Goal: Check status: Check status

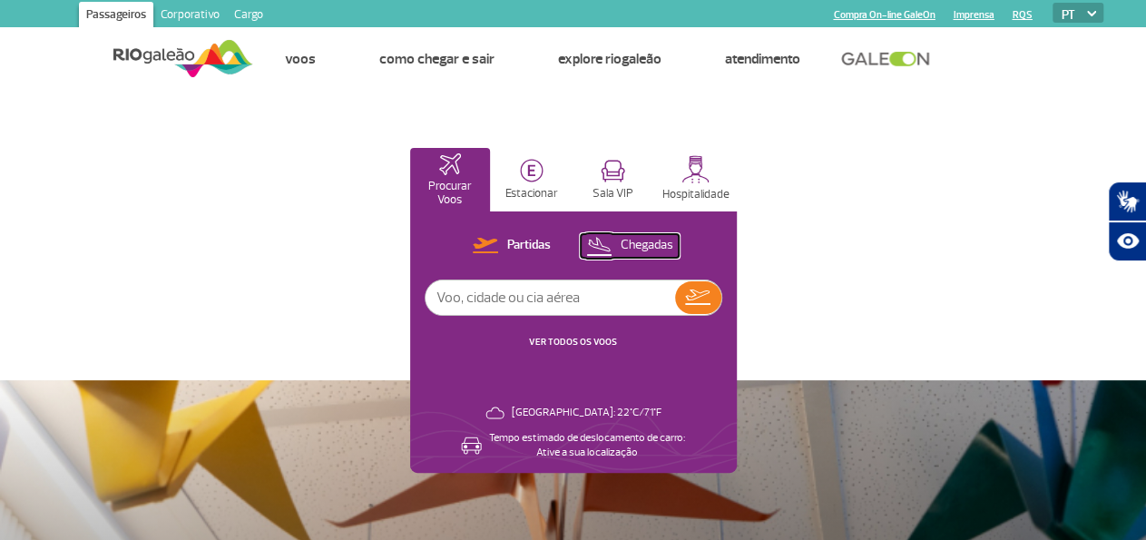
click at [673, 243] on p "Chegadas" at bounding box center [646, 245] width 53 height 17
click at [675, 306] on input "text" at bounding box center [549, 297] width 249 height 34
type input "g3"
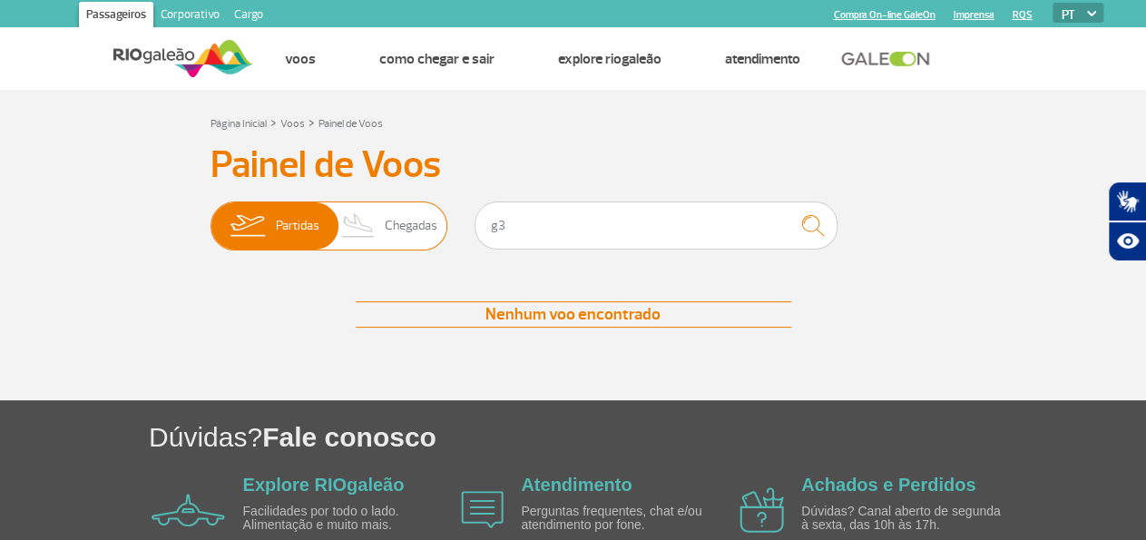
click at [394, 220] on span "Chegadas" at bounding box center [411, 225] width 53 height 47
click at [210, 217] on input "Partidas Chegadas" at bounding box center [210, 217] width 0 height 0
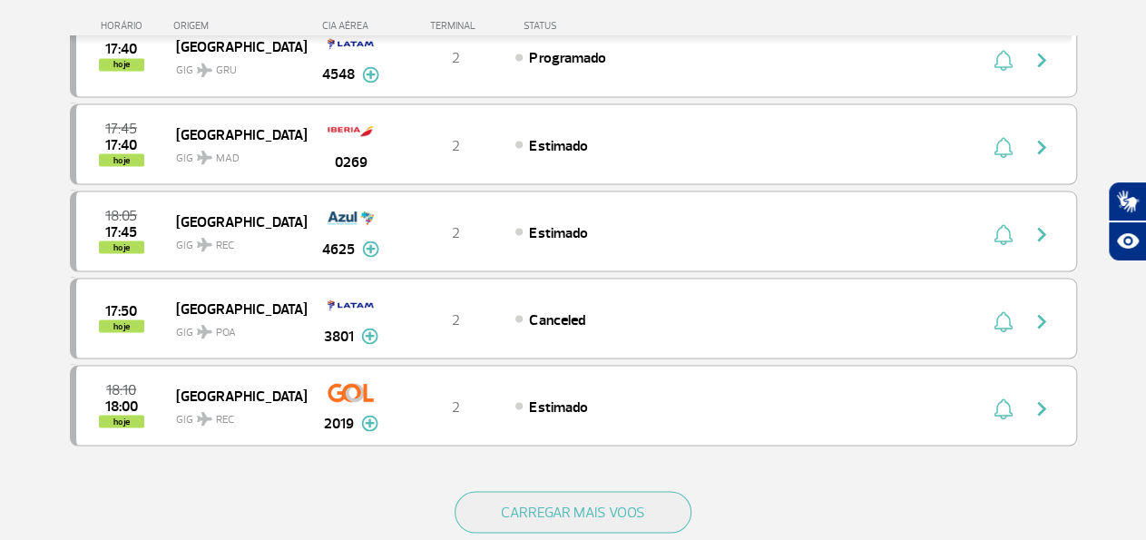
scroll to position [1651, 0]
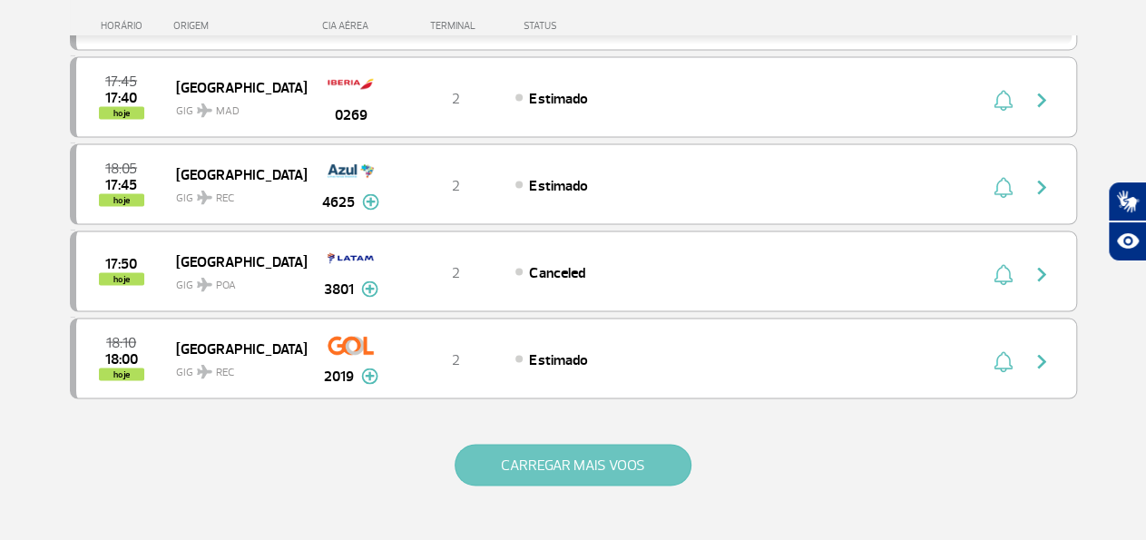
click at [567, 444] on button "CARREGAR MAIS VOOS" at bounding box center [572, 465] width 237 height 42
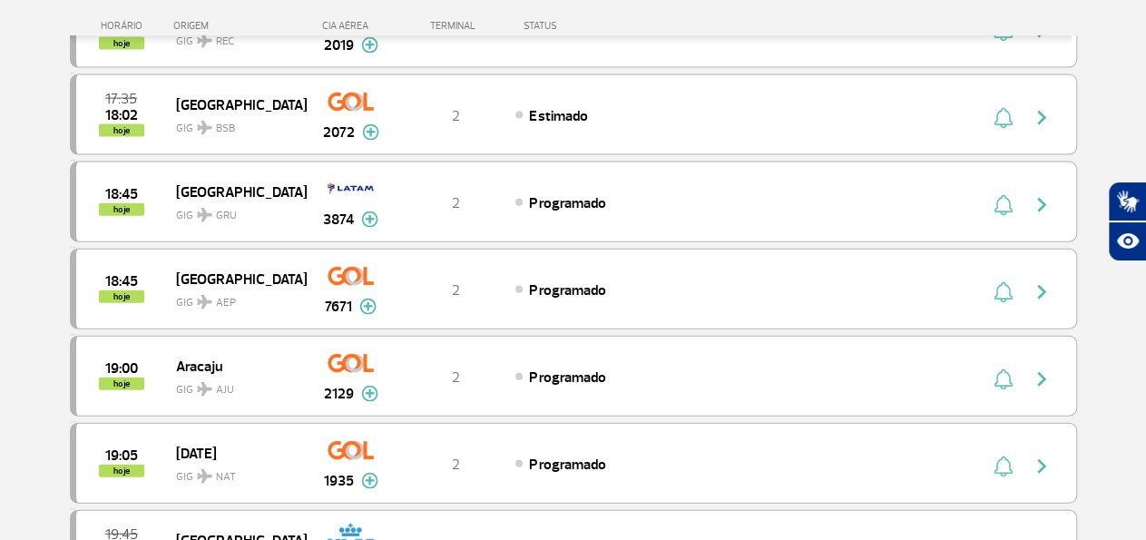
scroll to position [2028, 0]
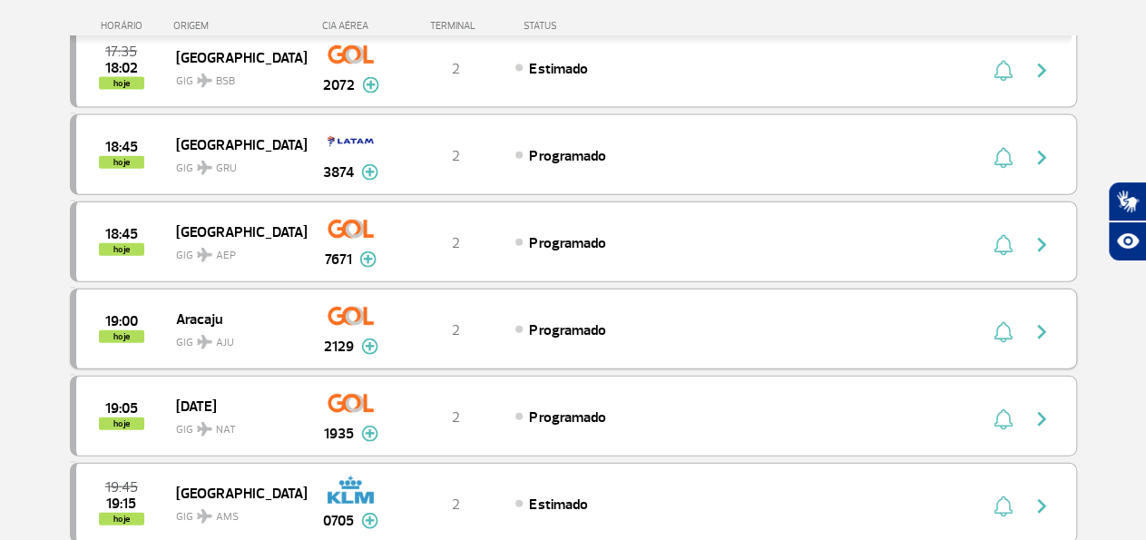
click at [1042, 321] on img "button" at bounding box center [1041, 332] width 22 height 22
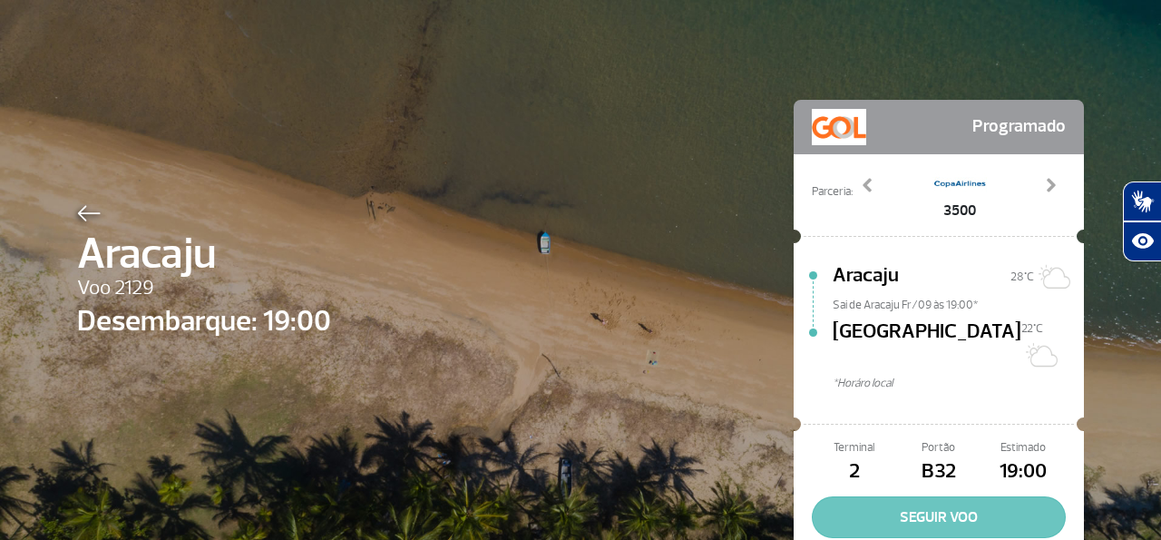
click at [922, 496] on button "SEGUIR VOO" at bounding box center [939, 517] width 254 height 42
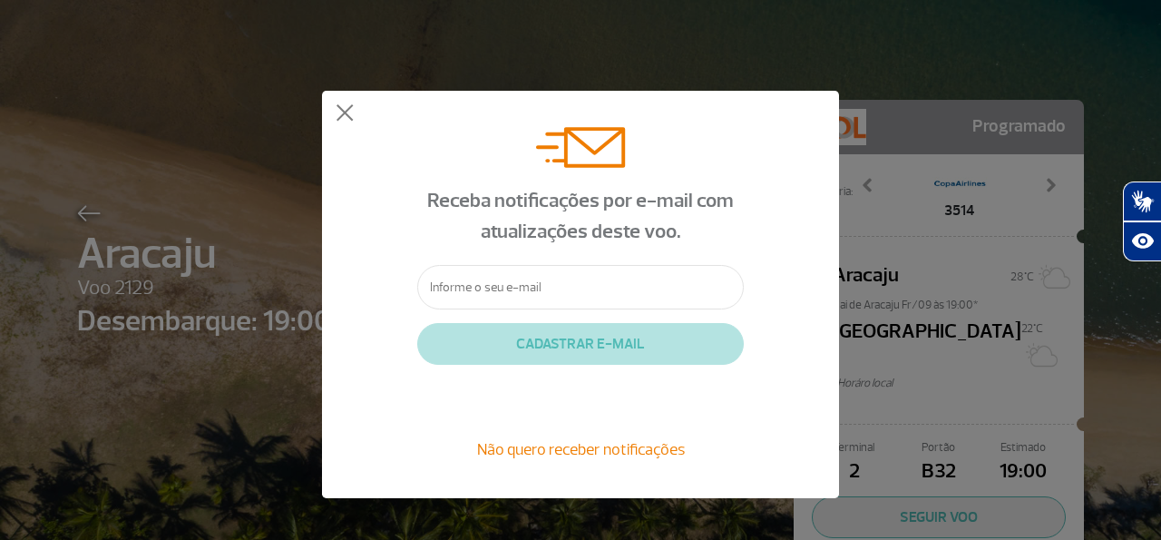
click at [473, 282] on input "text" at bounding box center [580, 287] width 327 height 44
type input "y"
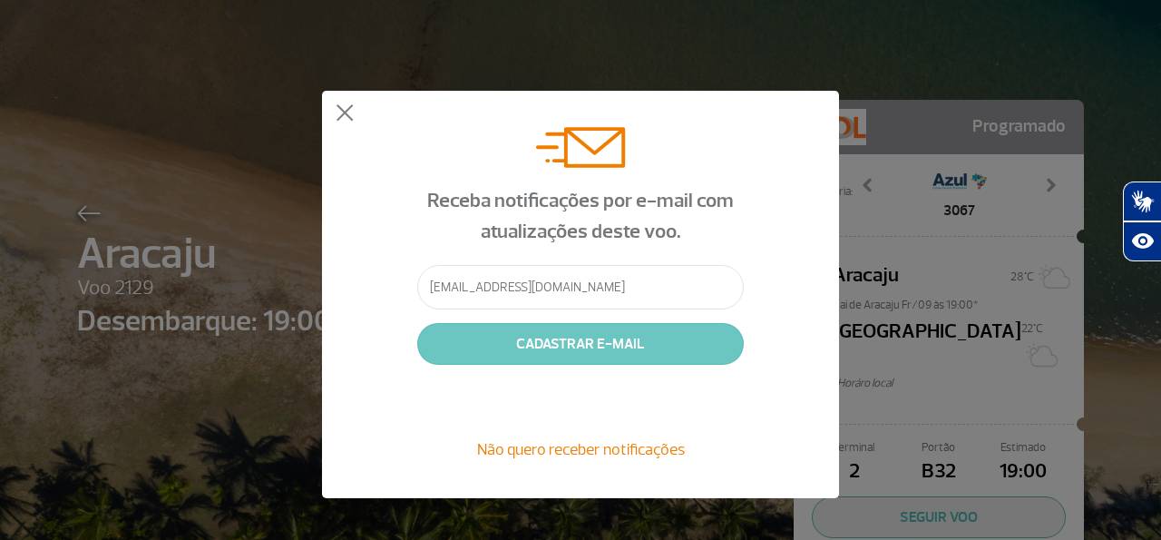
type input "[EMAIL_ADDRESS][DOMAIN_NAME]"
click at [615, 346] on button "CADASTRAR E-MAIL" at bounding box center [580, 344] width 327 height 42
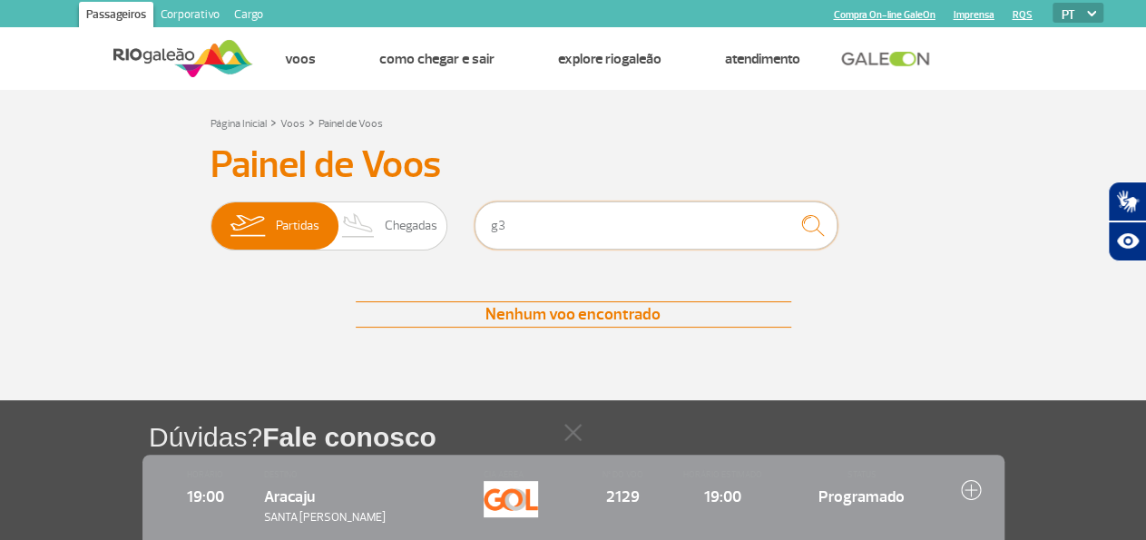
click at [561, 220] on input "g3" at bounding box center [655, 225] width 363 height 48
type input "g"
type input "G3 2135"
click at [815, 229] on img "submit" at bounding box center [812, 225] width 39 height 37
click at [408, 224] on span "Chegadas" at bounding box center [411, 225] width 53 height 47
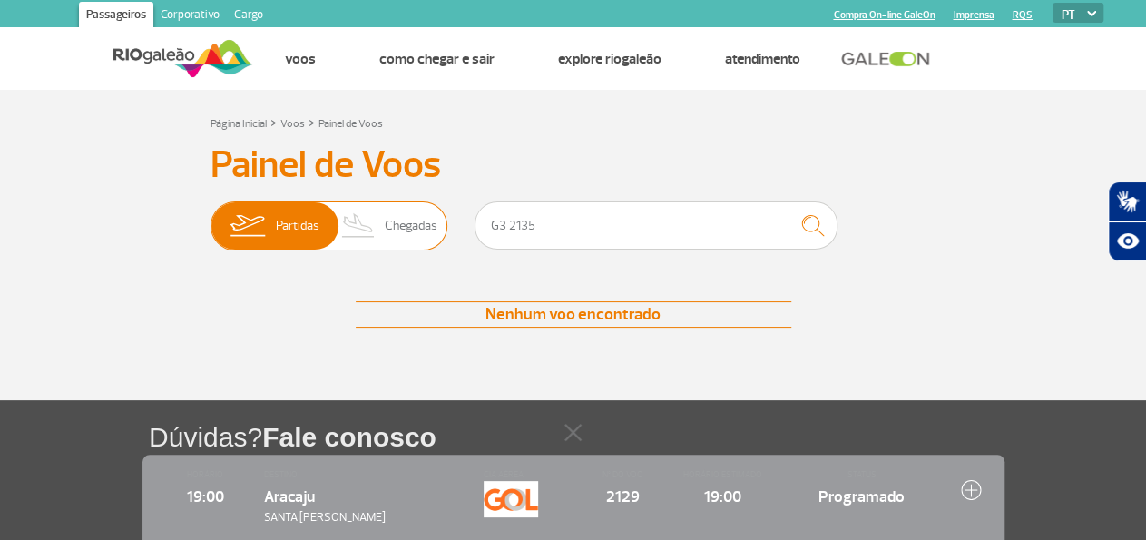
click at [210, 217] on input "Partidas Chegadas" at bounding box center [210, 217] width 0 height 0
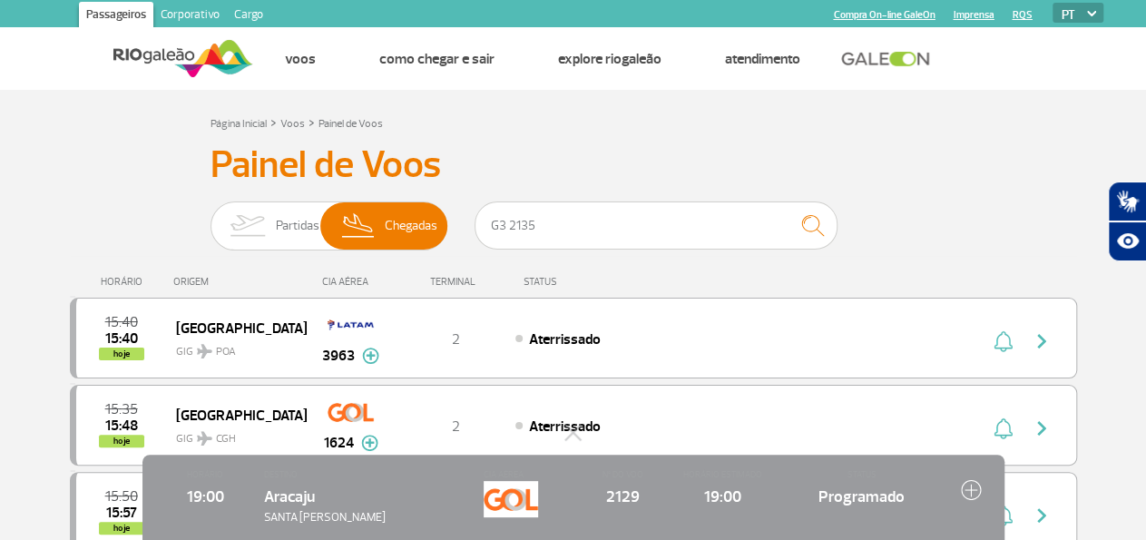
click at [340, 284] on div "CIA AÉREA" at bounding box center [351, 282] width 91 height 12
click at [286, 224] on span "Partidas" at bounding box center [298, 225] width 44 height 47
click at [210, 217] on input "Partidas Chegadas" at bounding box center [210, 217] width 0 height 0
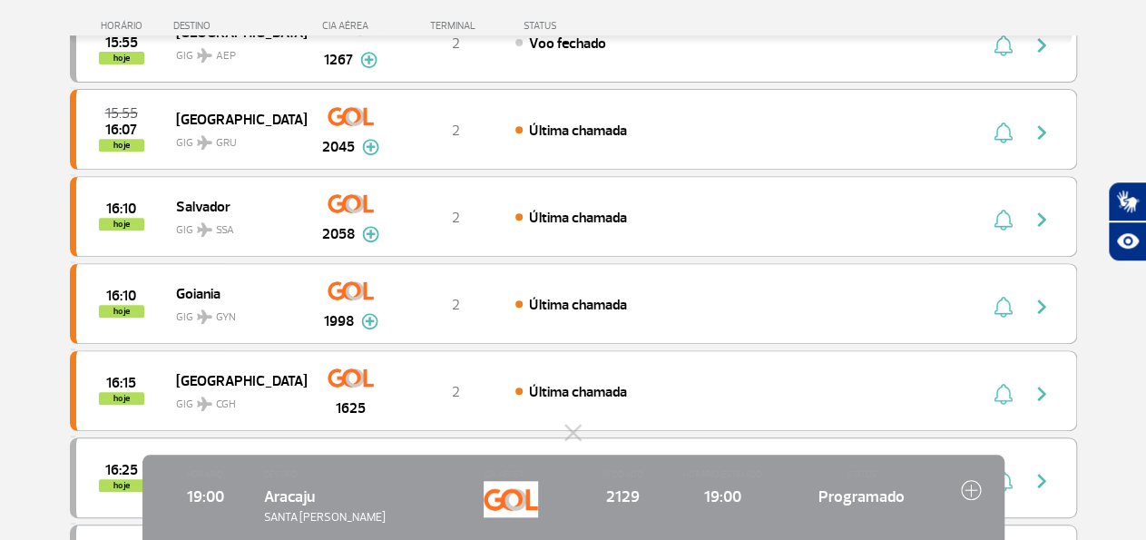
scroll to position [323, 0]
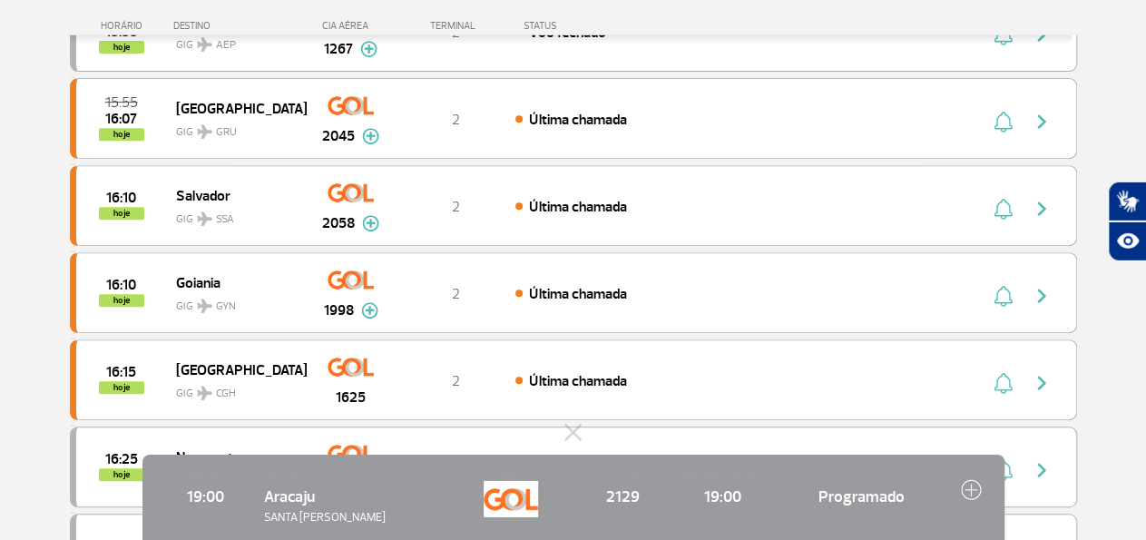
click at [966, 486] on img at bounding box center [971, 489] width 21 height 21
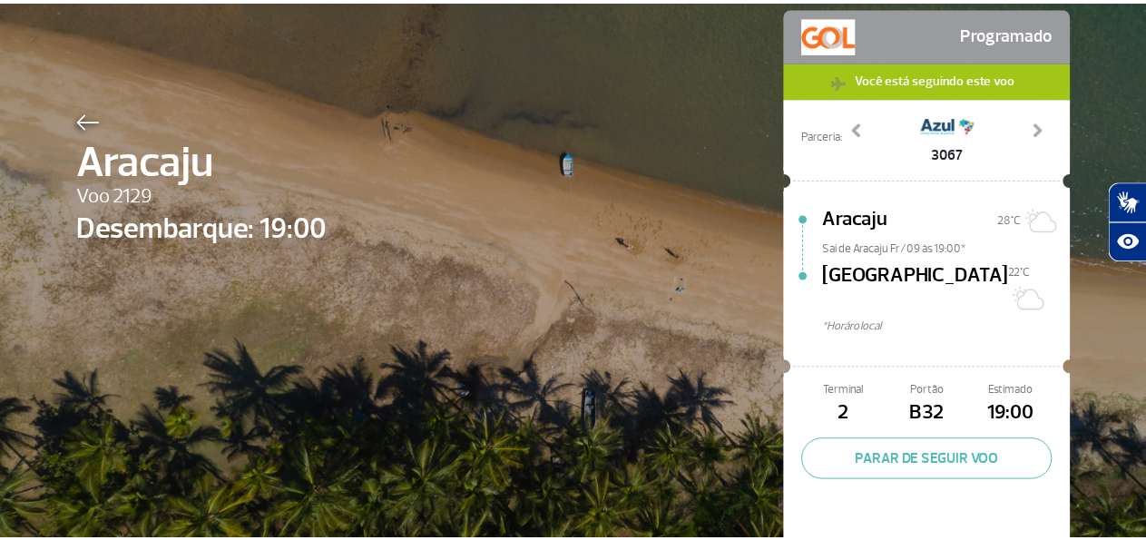
scroll to position [60, 0]
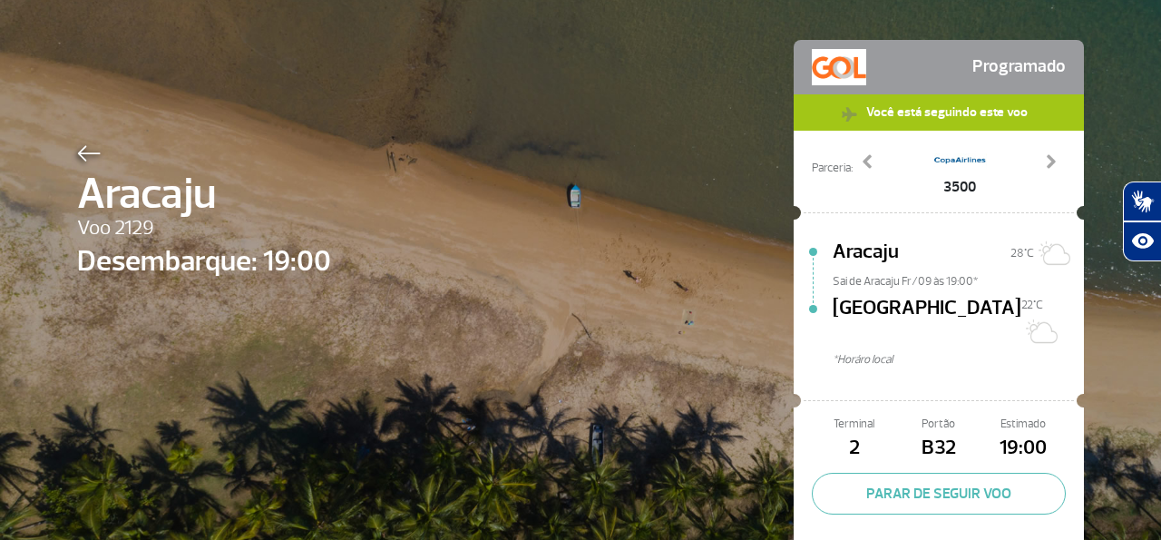
click at [954, 473] on button "PARAR DE SEGUIR VOO" at bounding box center [939, 494] width 254 height 42
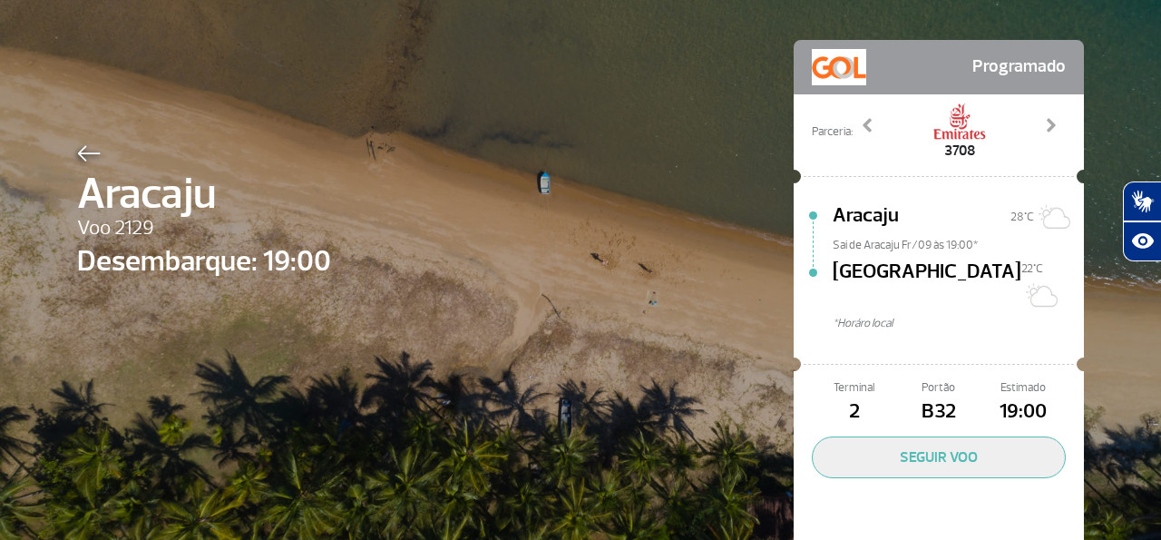
click at [90, 184] on span "Aracaju" at bounding box center [204, 193] width 254 height 65
click at [94, 200] on span "Aracaju" at bounding box center [204, 193] width 254 height 65
click at [91, 152] on img at bounding box center [89, 153] width 24 height 16
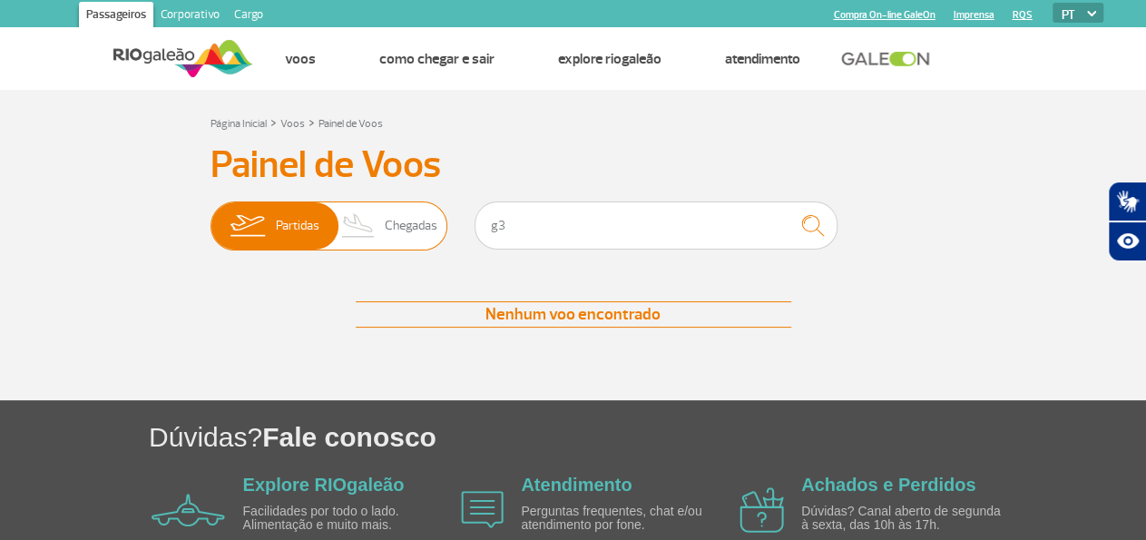
click at [415, 232] on span "Chegadas" at bounding box center [411, 225] width 53 height 47
click at [210, 217] on input "Partidas Chegadas" at bounding box center [210, 217] width 0 height 0
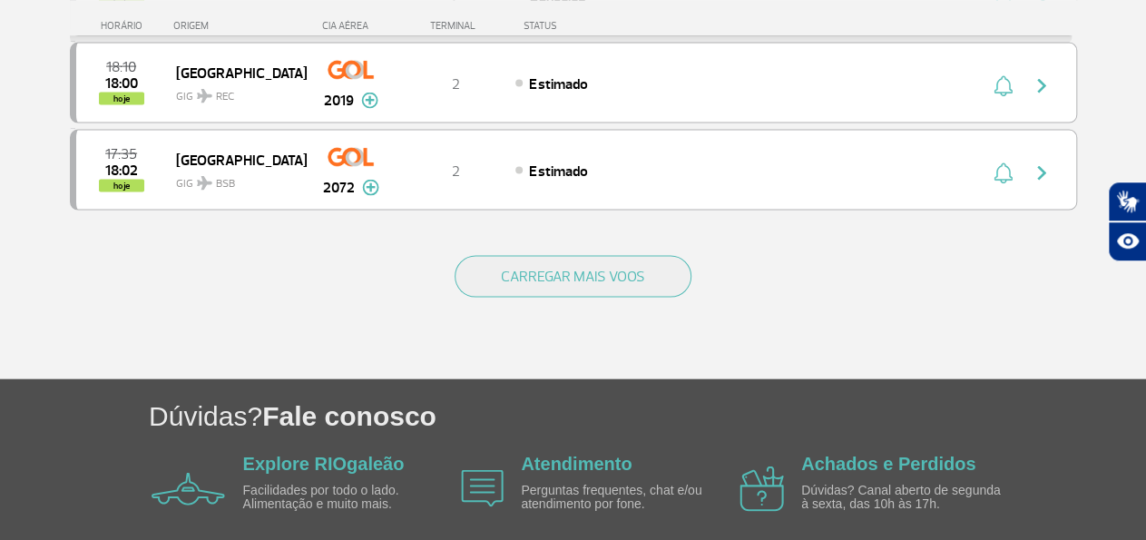
scroll to position [1859, 0]
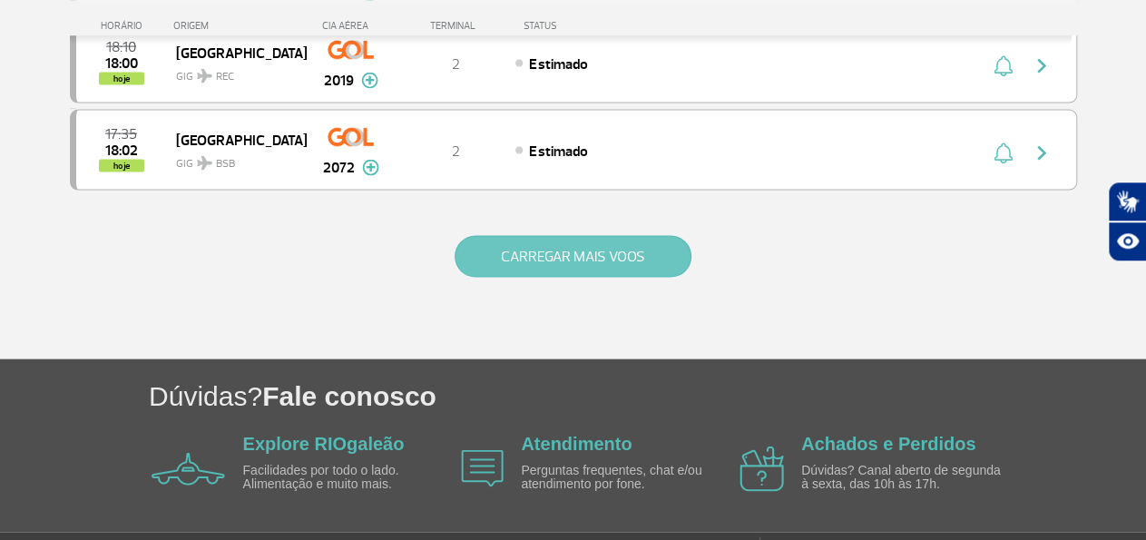
click at [592, 235] on button "CARREGAR MAIS VOOS" at bounding box center [572, 256] width 237 height 42
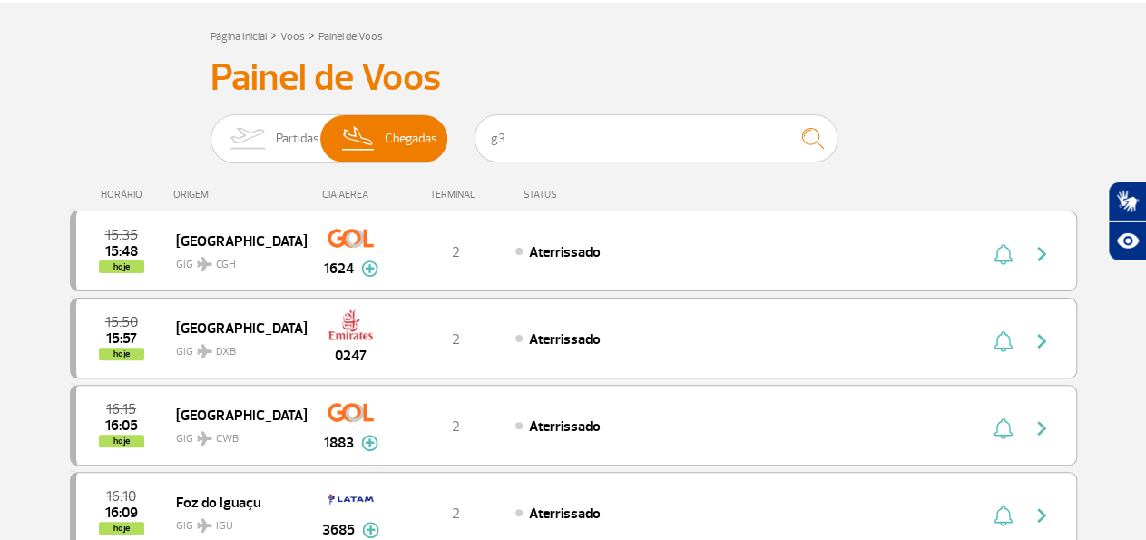
scroll to position [0, 0]
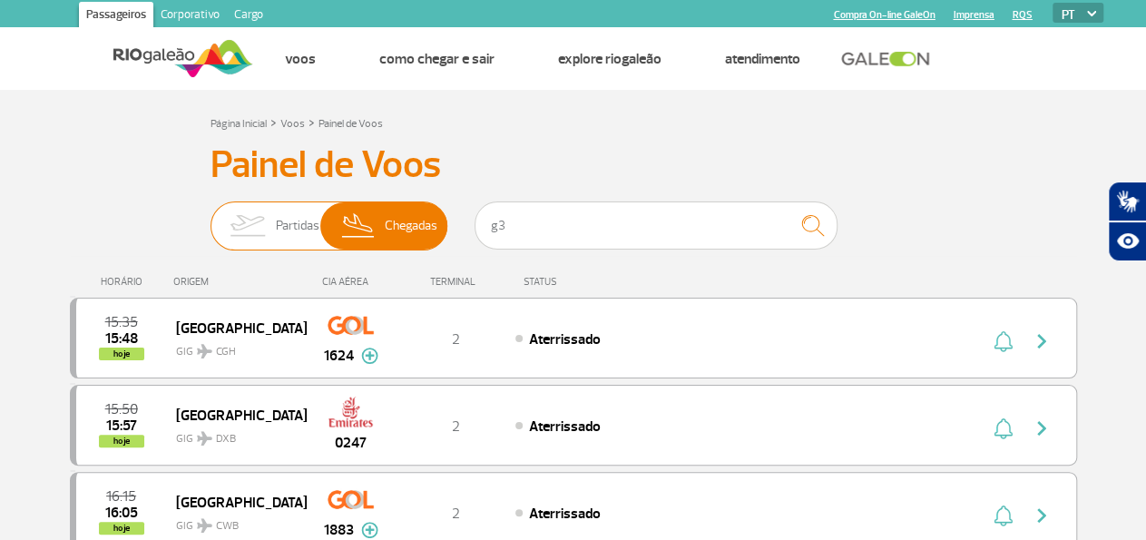
click at [296, 222] on span "Partidas" at bounding box center [298, 225] width 44 height 47
click at [210, 217] on input "Partidas Chegadas" at bounding box center [210, 217] width 0 height 0
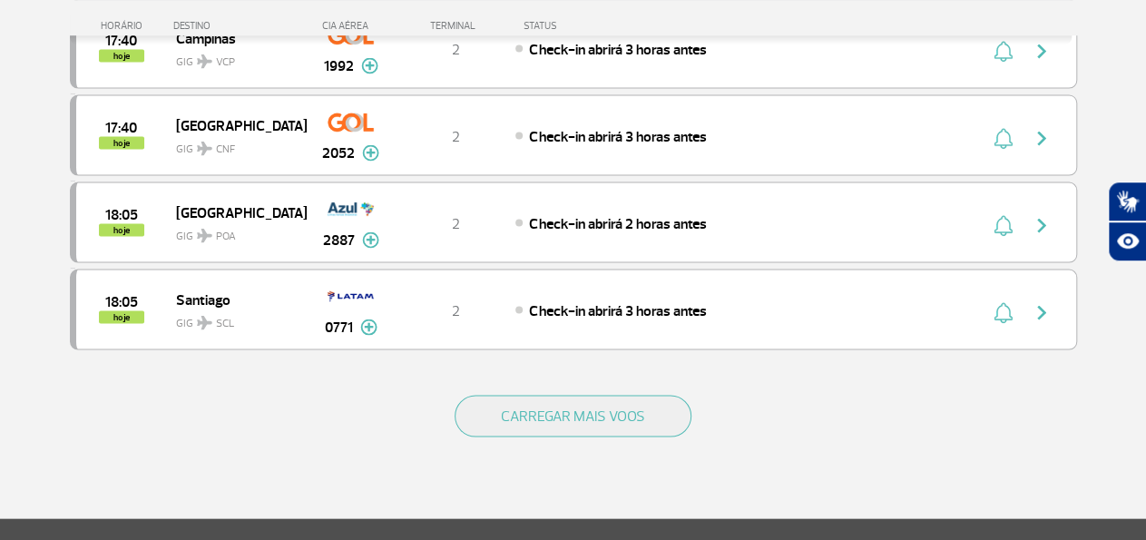
scroll to position [1736, 0]
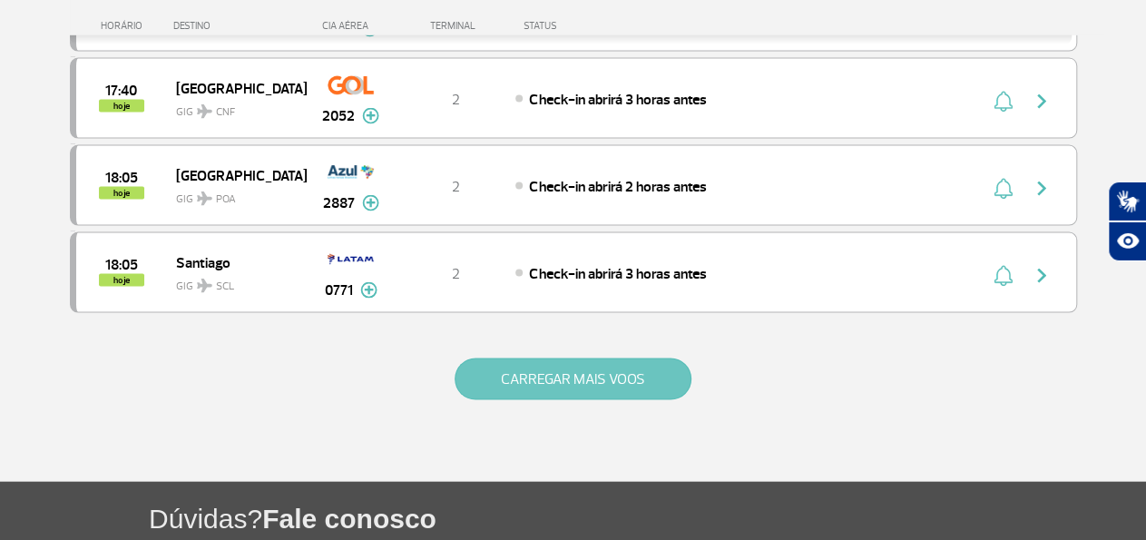
click at [543, 358] on button "CARREGAR MAIS VOOS" at bounding box center [572, 379] width 237 height 42
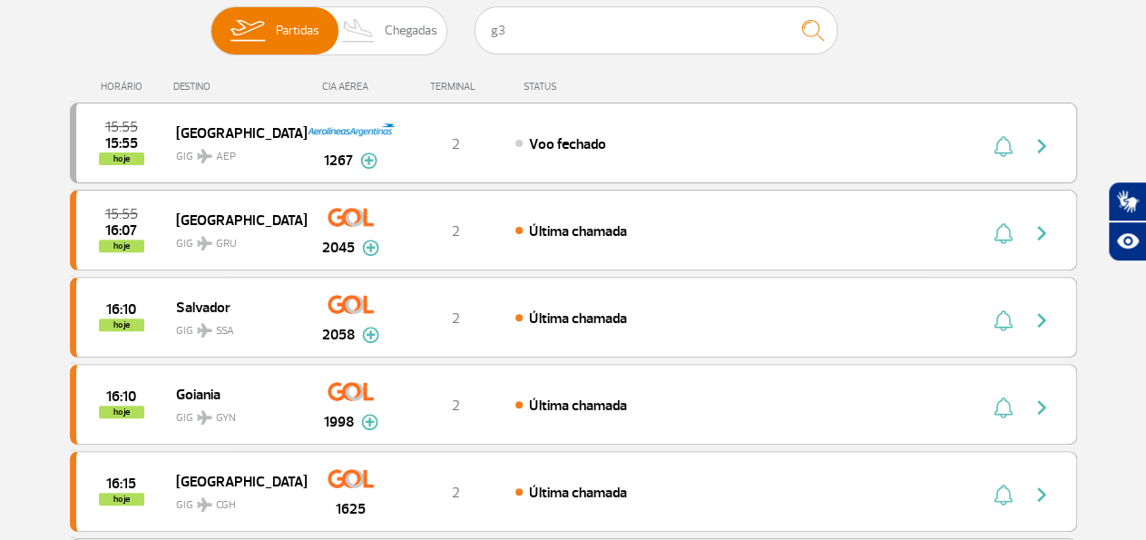
scroll to position [122, 0]
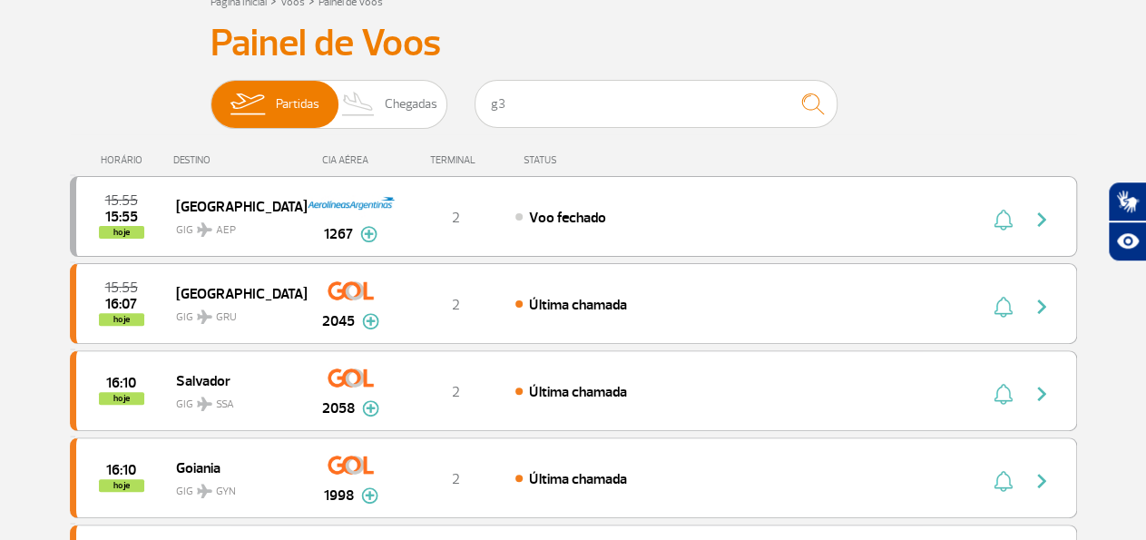
click at [346, 161] on div "CIA AÉREA" at bounding box center [351, 160] width 91 height 12
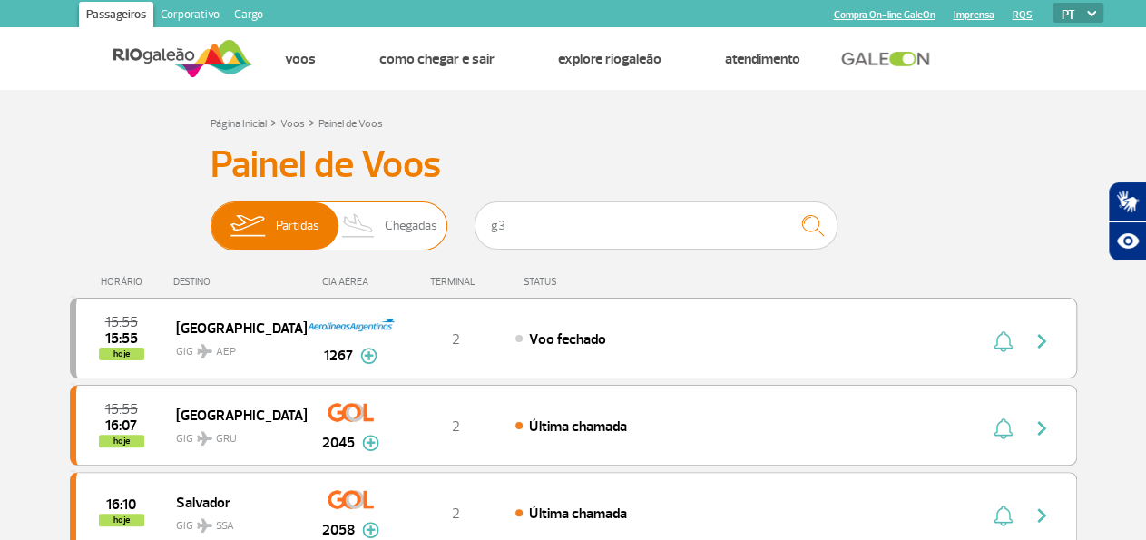
click at [381, 217] on img at bounding box center [359, 225] width 54 height 47
click at [210, 217] on input "Partidas Chegadas" at bounding box center [210, 217] width 0 height 0
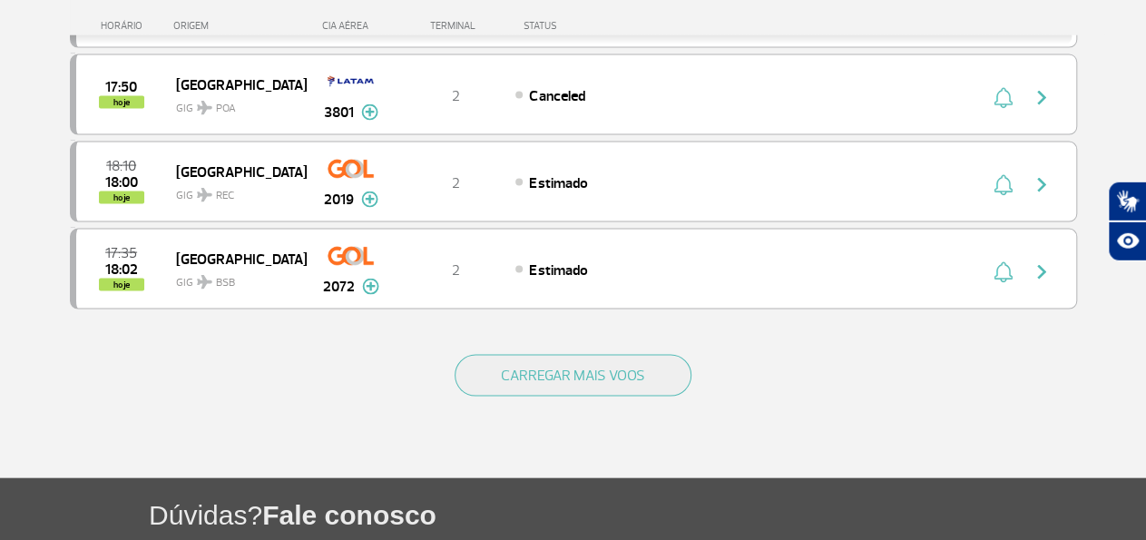
scroll to position [1752, 0]
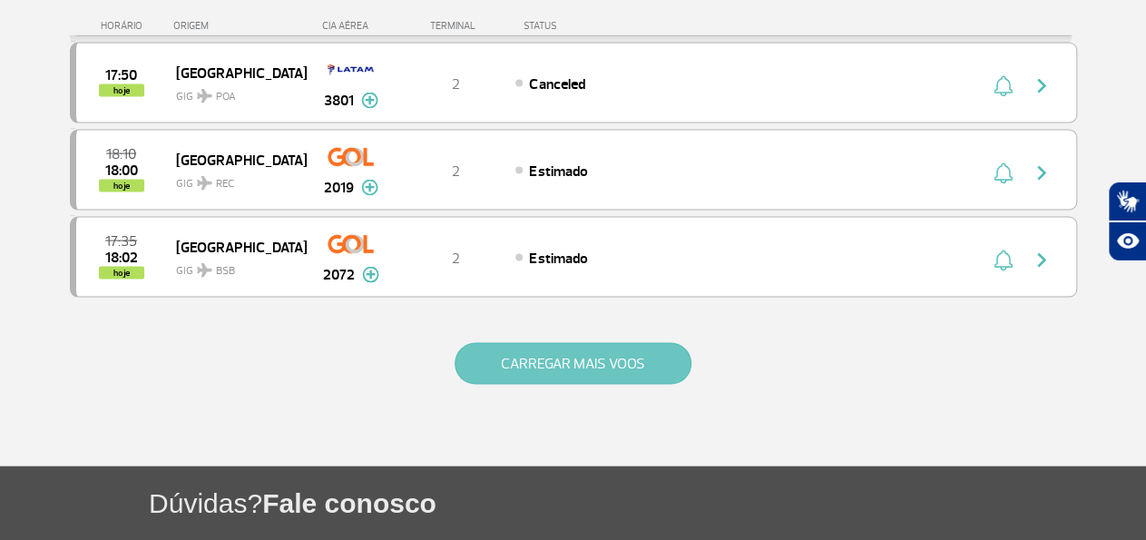
click at [558, 343] on button "CARREGAR MAIS VOOS" at bounding box center [572, 364] width 237 height 42
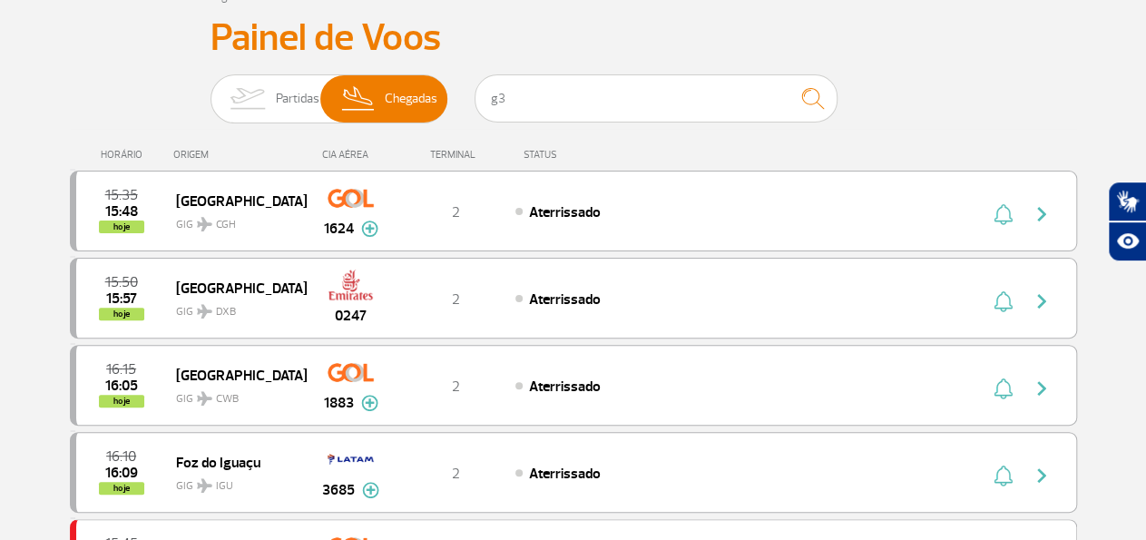
scroll to position [97, 0]
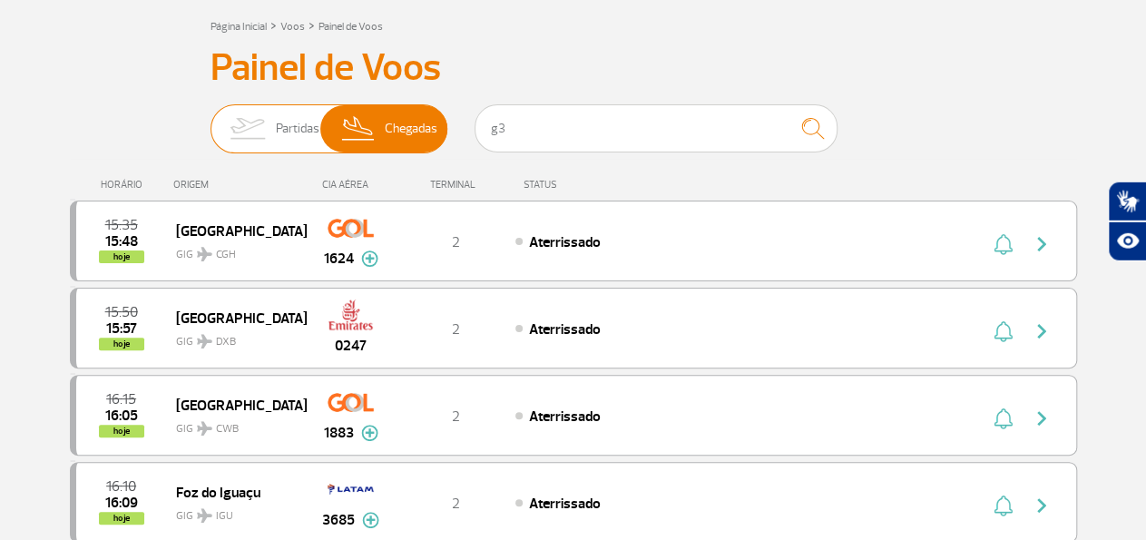
click at [307, 127] on span "Partidas" at bounding box center [298, 128] width 44 height 47
click at [210, 120] on input "Partidas Chegadas" at bounding box center [210, 120] width 0 height 0
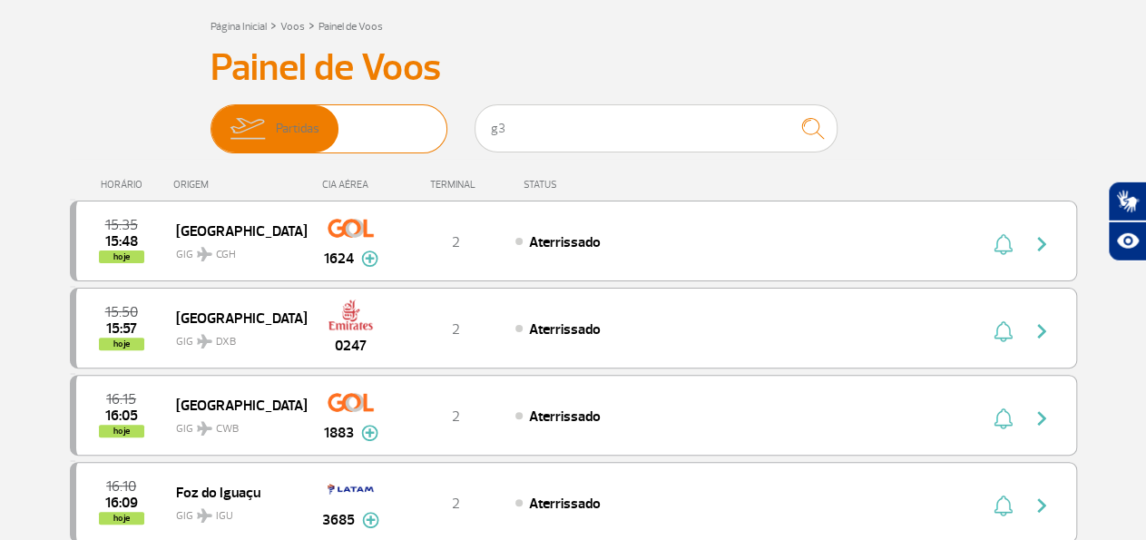
click at [307, 127] on span "Partidas" at bounding box center [298, 128] width 44 height 47
click at [210, 120] on input "Partidas Chegadas" at bounding box center [210, 120] width 0 height 0
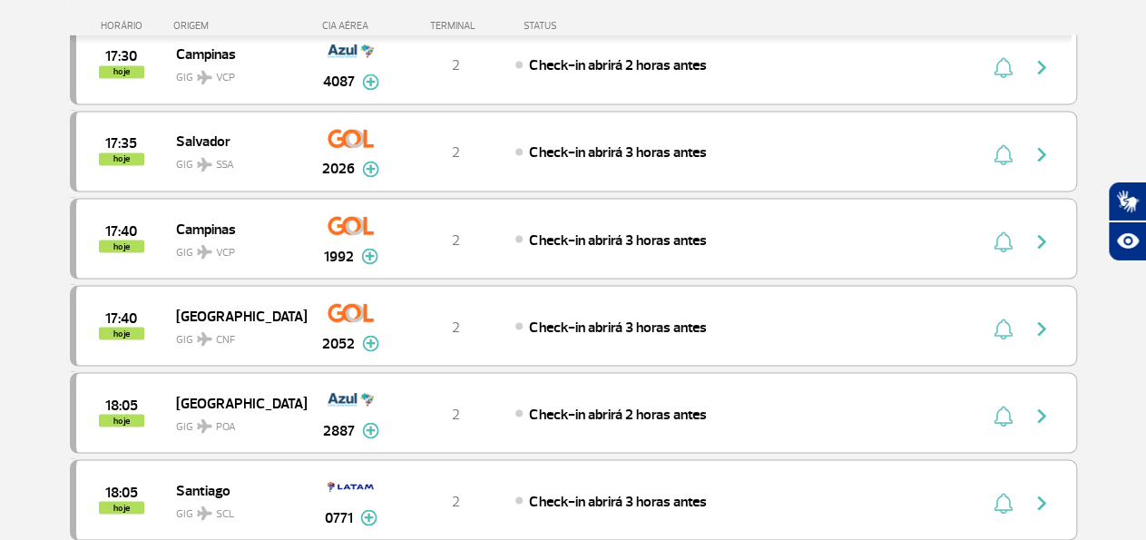
scroll to position [1585, 0]
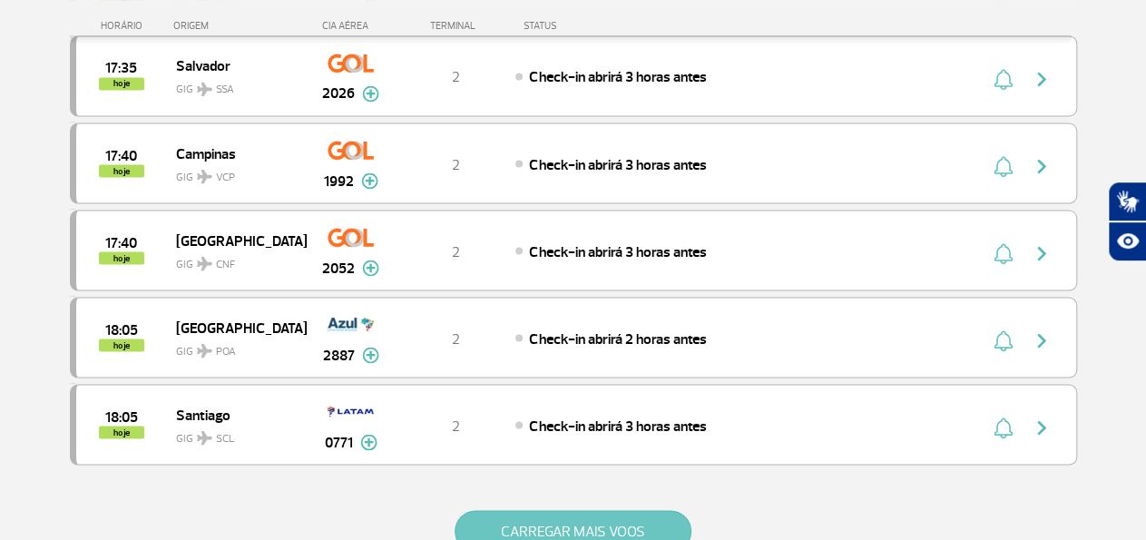
click at [523, 510] on button "CARREGAR MAIS VOOS" at bounding box center [572, 531] width 237 height 42
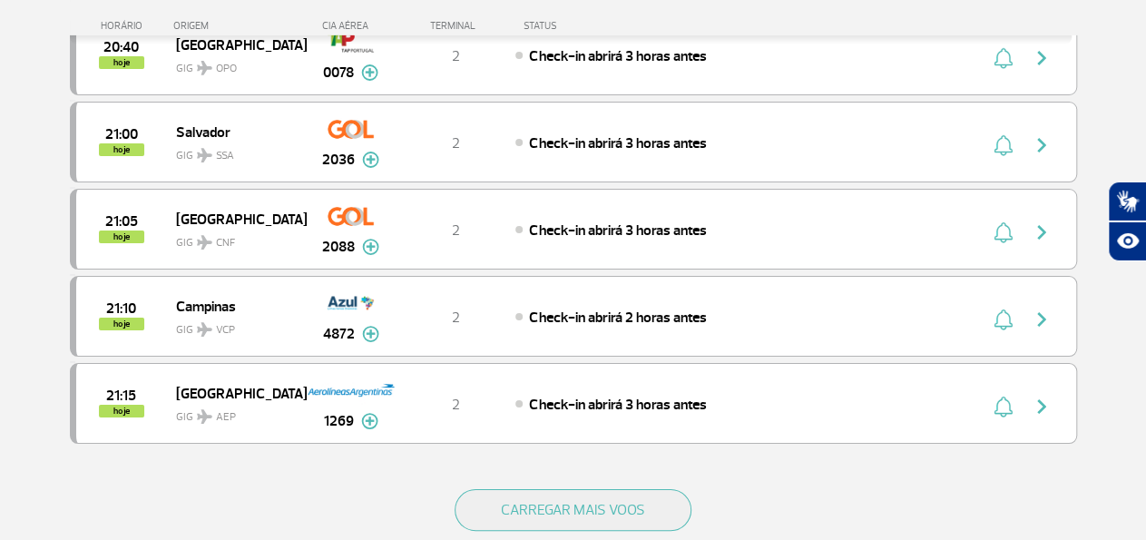
scroll to position [3387, 0]
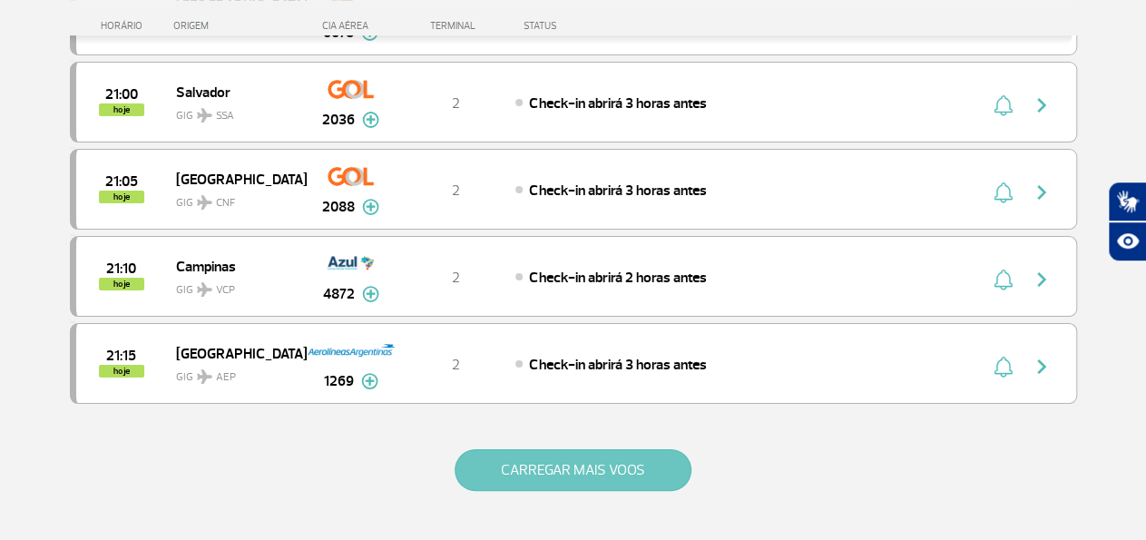
click at [536, 449] on button "CARREGAR MAIS VOOS" at bounding box center [572, 470] width 237 height 42
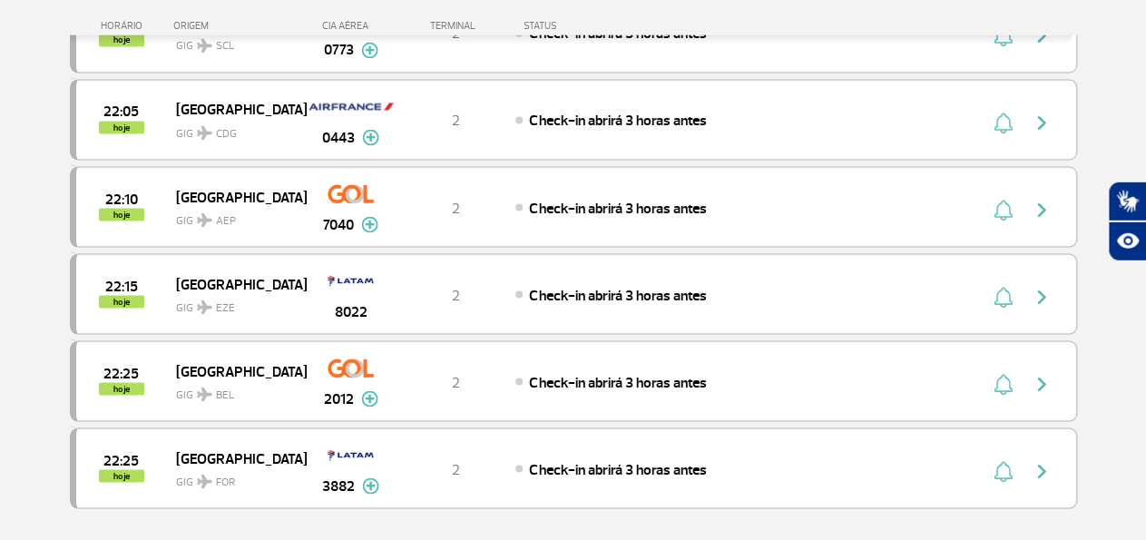
scroll to position [5065, 0]
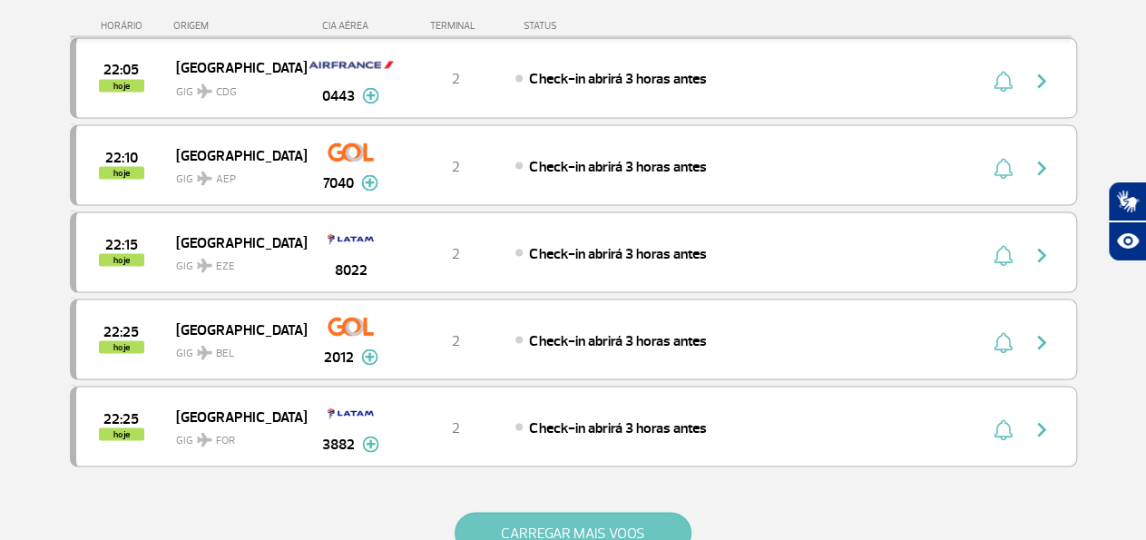
click at [574, 512] on button "CARREGAR MAIS VOOS" at bounding box center [572, 533] width 237 height 42
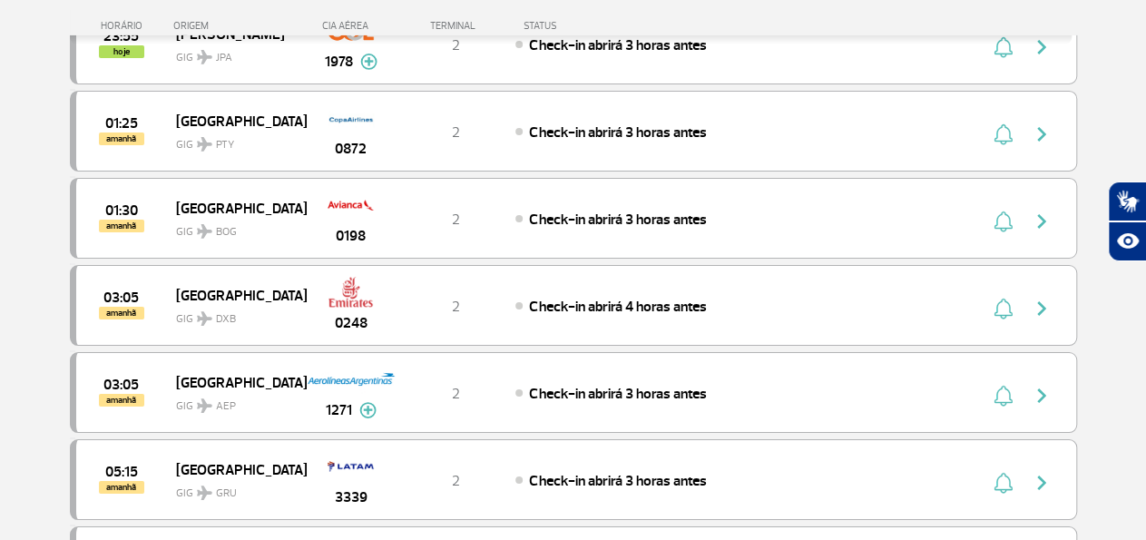
scroll to position [6705, 0]
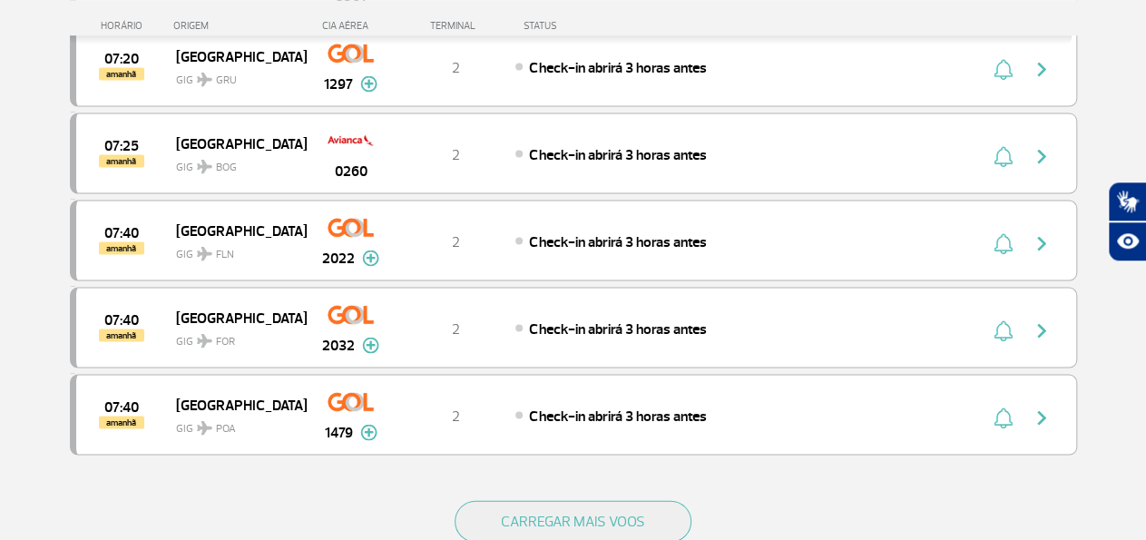
scroll to position [8592, 0]
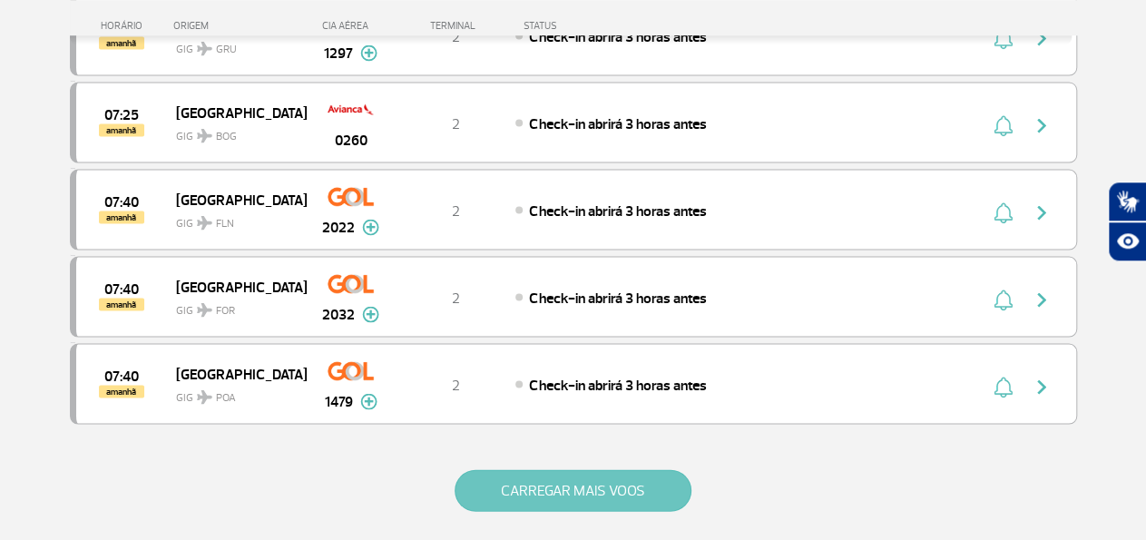
click at [536, 469] on button "CARREGAR MAIS VOOS" at bounding box center [572, 490] width 237 height 42
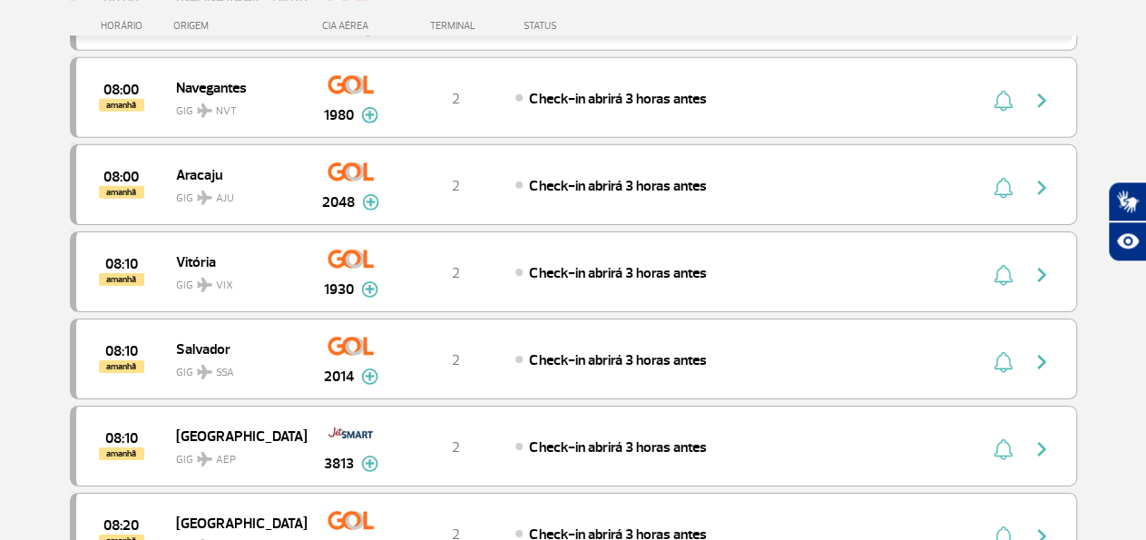
scroll to position [9708, 0]
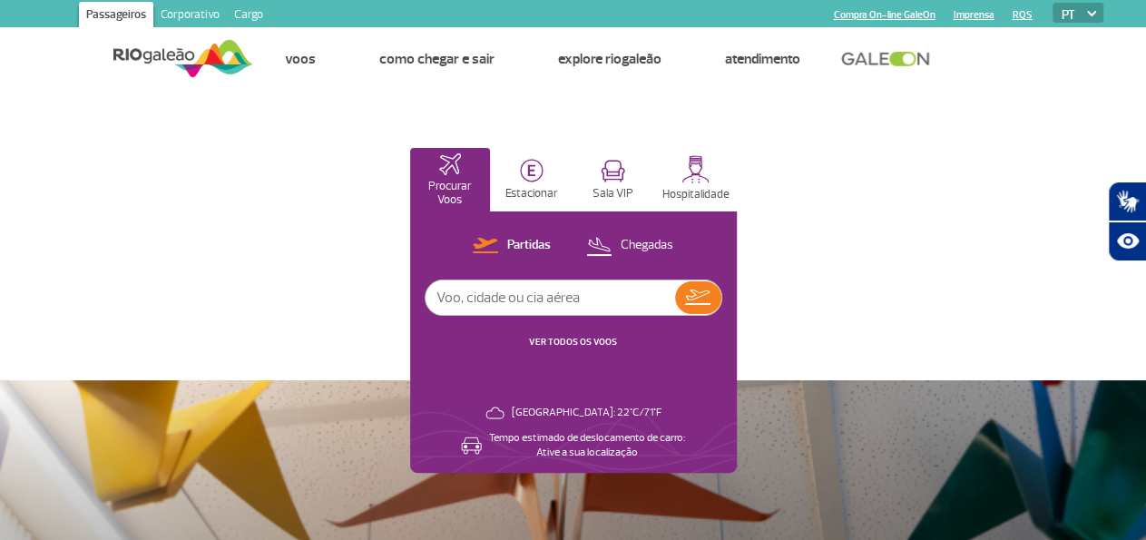
click at [675, 298] on input "text" at bounding box center [549, 297] width 249 height 34
type input "G3 2135"
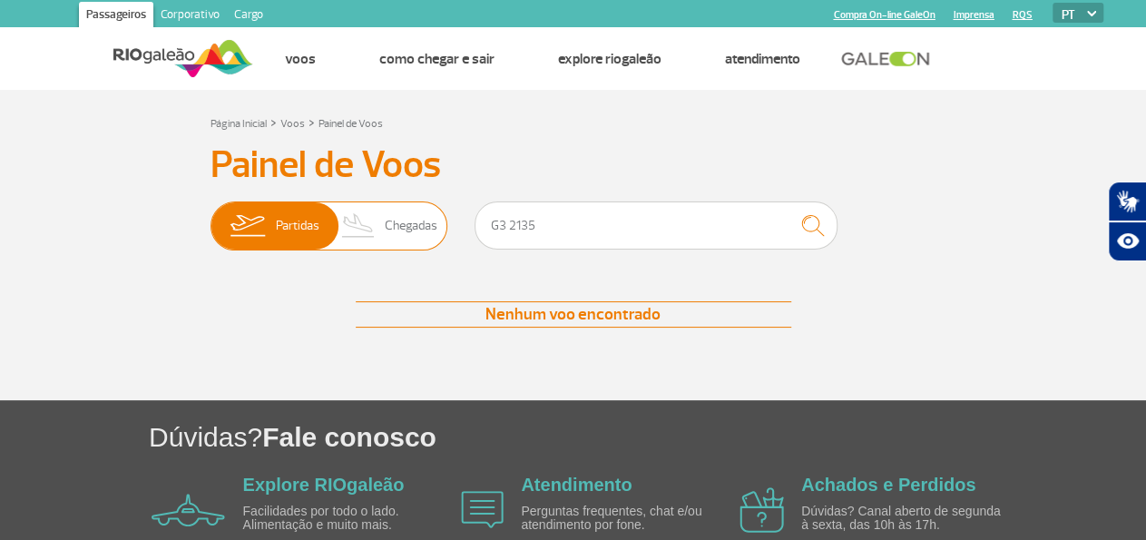
click at [375, 220] on img at bounding box center [359, 225] width 54 height 47
click at [210, 217] on input "Partidas Chegadas" at bounding box center [210, 217] width 0 height 0
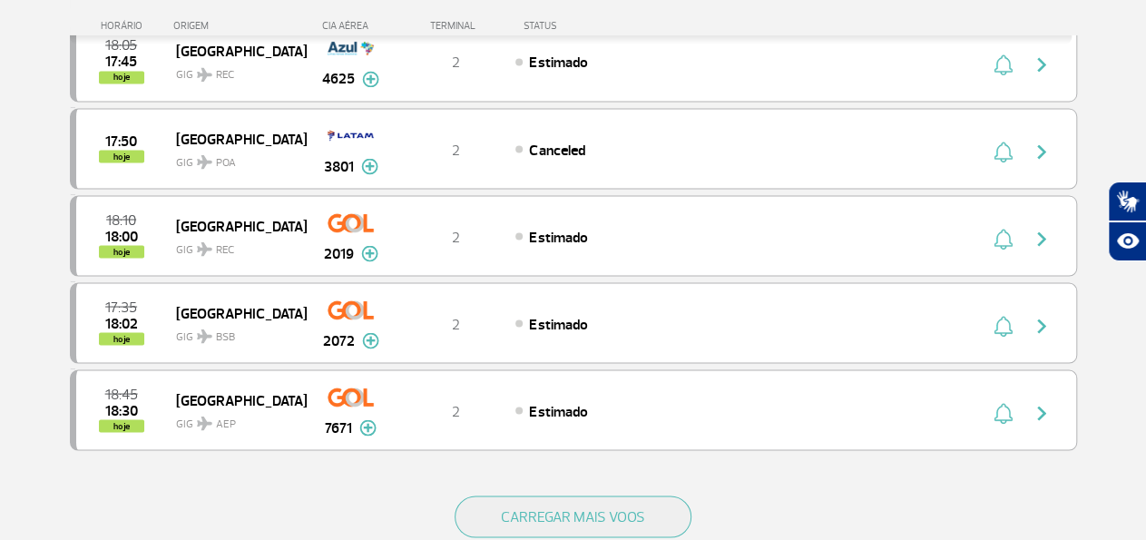
scroll to position [1604, 0]
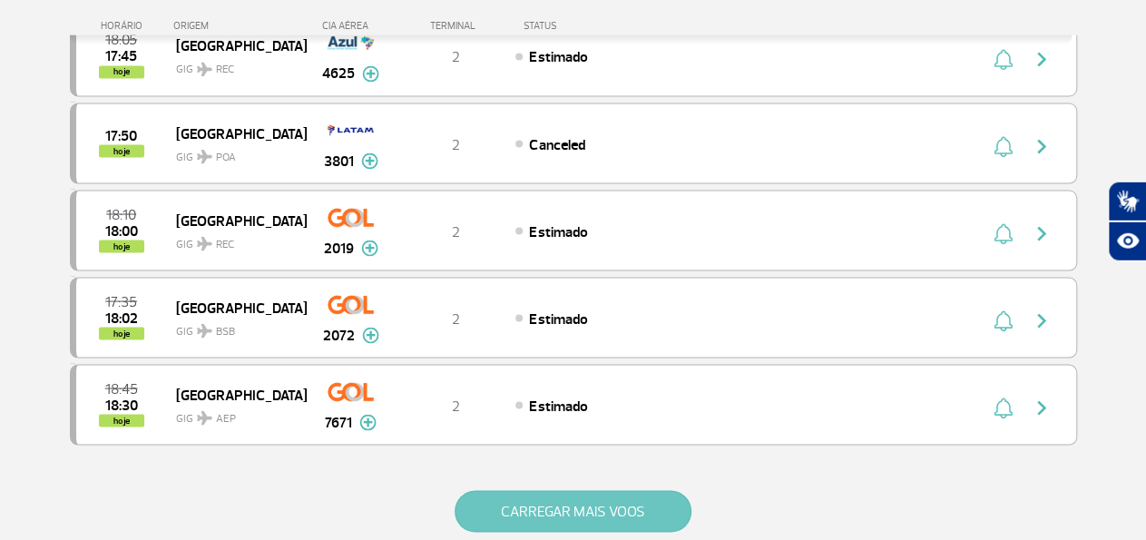
click at [571, 491] on button "CARREGAR MAIS VOOS" at bounding box center [572, 512] width 237 height 42
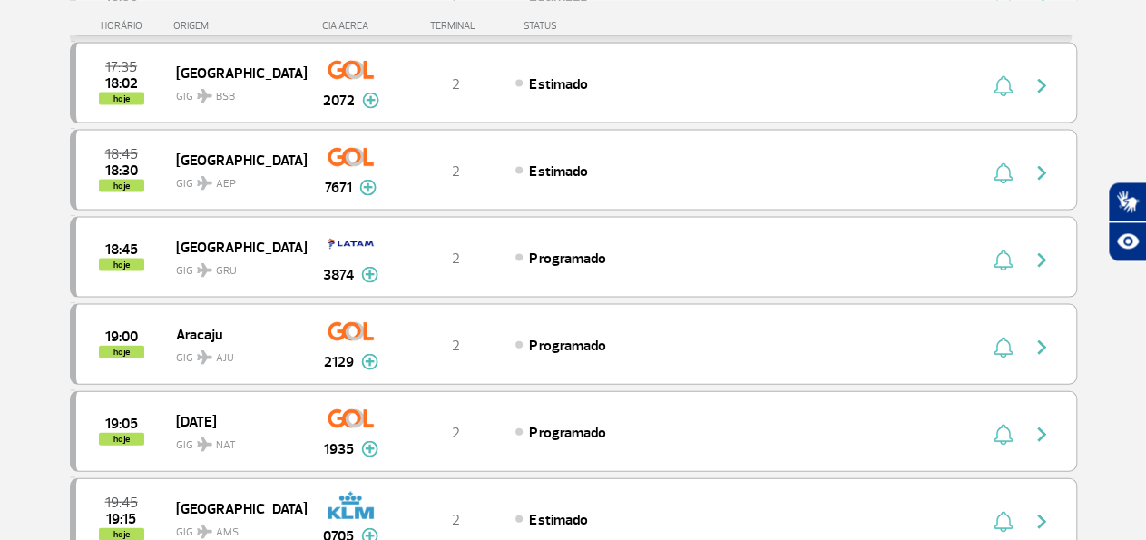
scroll to position [1874, 0]
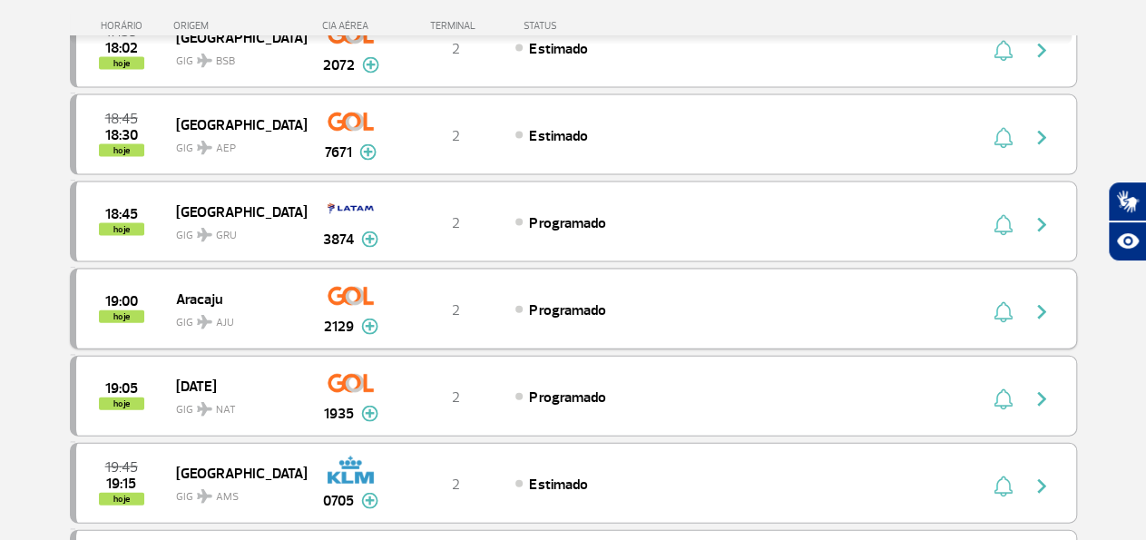
click at [1010, 301] on img "button" at bounding box center [1002, 312] width 19 height 22
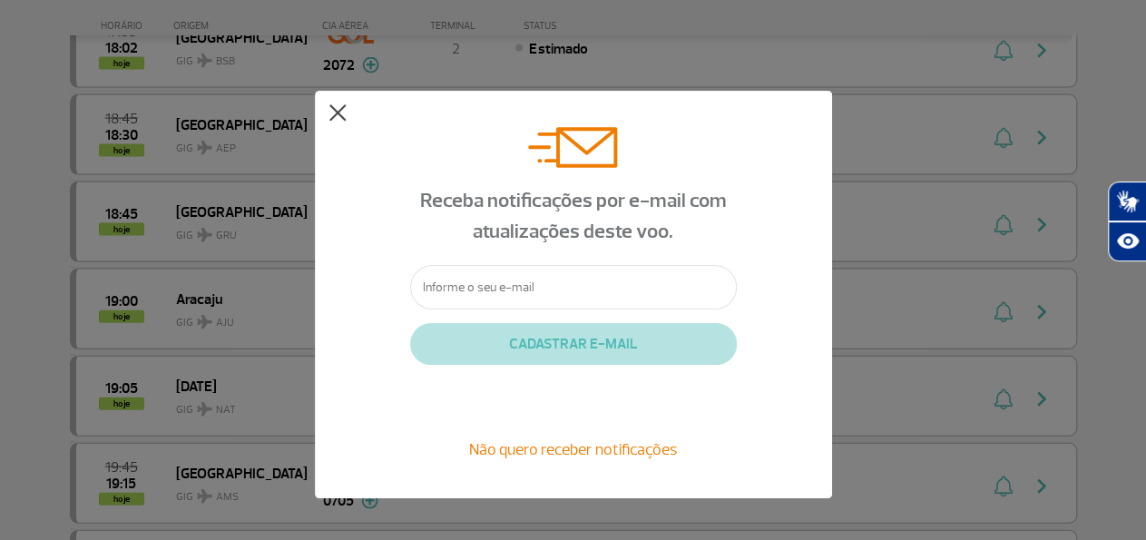
click at [346, 110] on button at bounding box center [337, 113] width 18 height 18
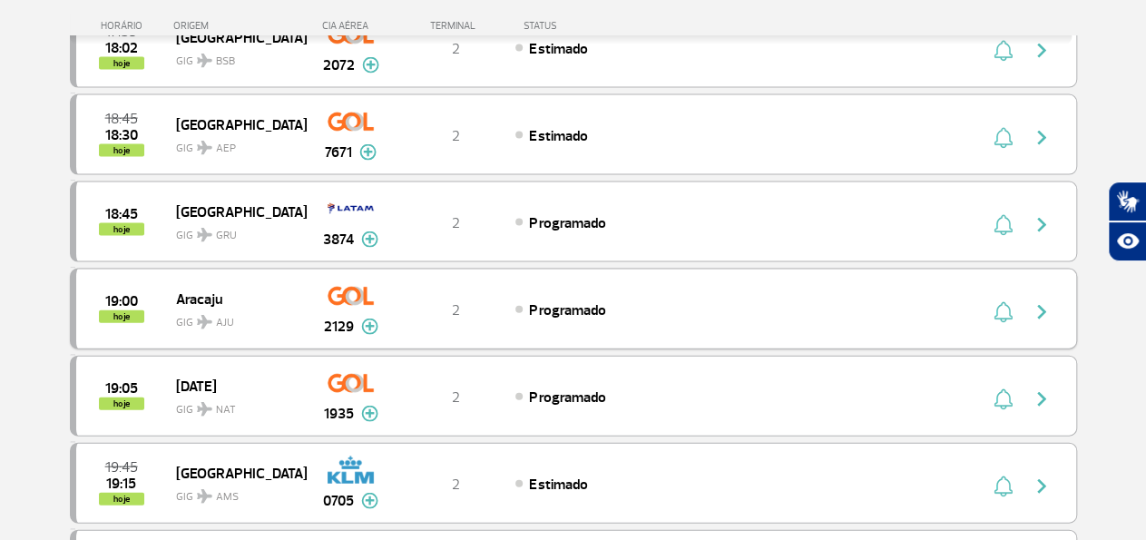
click at [369, 318] on img at bounding box center [369, 326] width 17 height 16
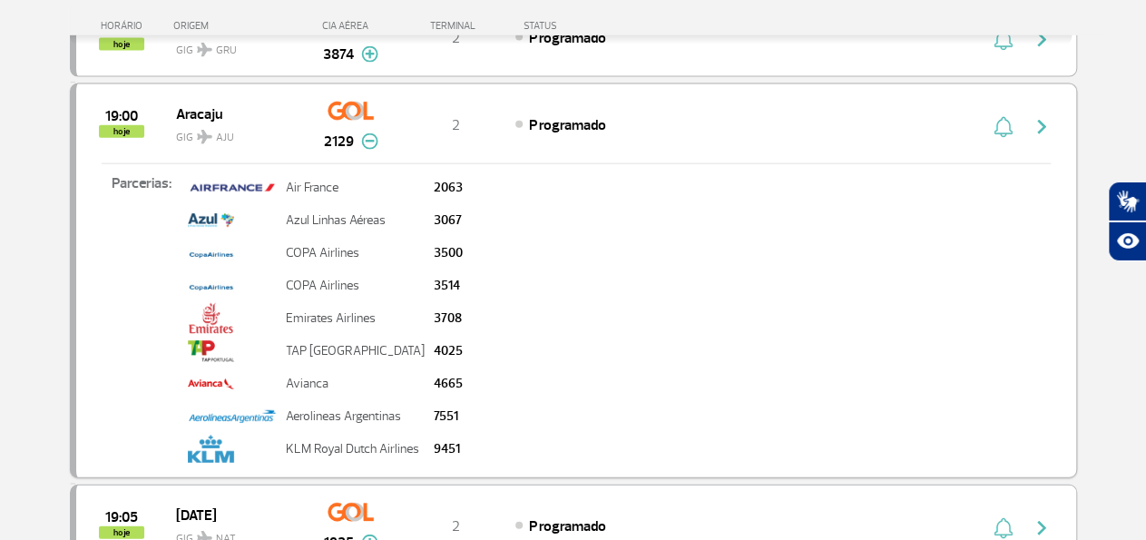
scroll to position [2070, 0]
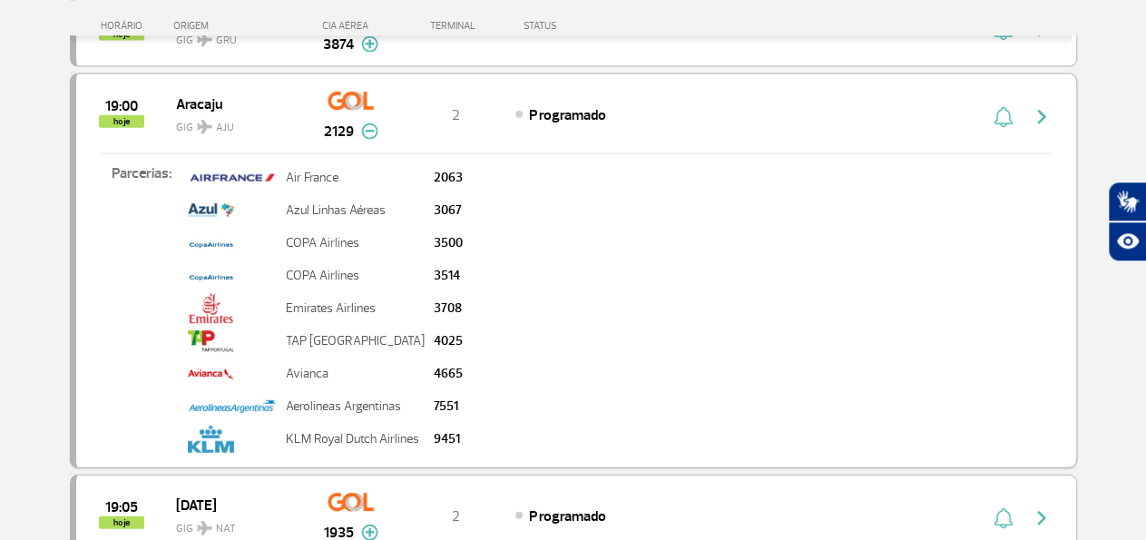
click at [750, 250] on div "Parcerias: Air France 2063 Azul Linhas Aéreas 3067 COPA Airlines 3500 COPA Airl…" at bounding box center [576, 303] width 1000 height 303
click at [576, 316] on div "Parcerias: Air France 2063 Azul Linhas Aéreas 3067 COPA Airlines 3500 COPA Airl…" at bounding box center [576, 303] width 1000 height 303
click at [370, 122] on img at bounding box center [369, 130] width 17 height 16
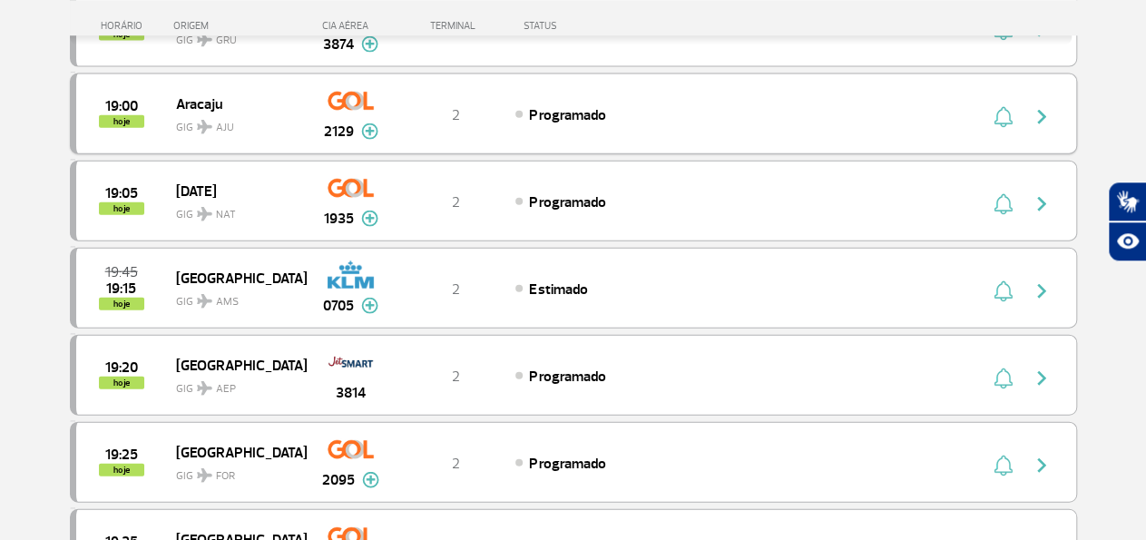
click at [208, 109] on span "GIG AJU" at bounding box center [234, 122] width 116 height 26
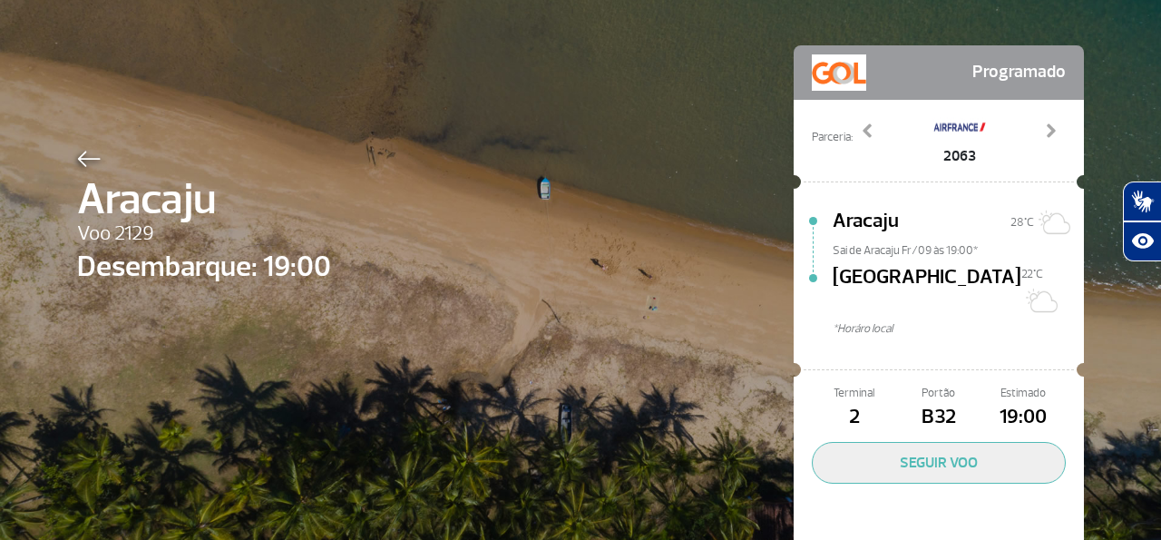
scroll to position [94, 0]
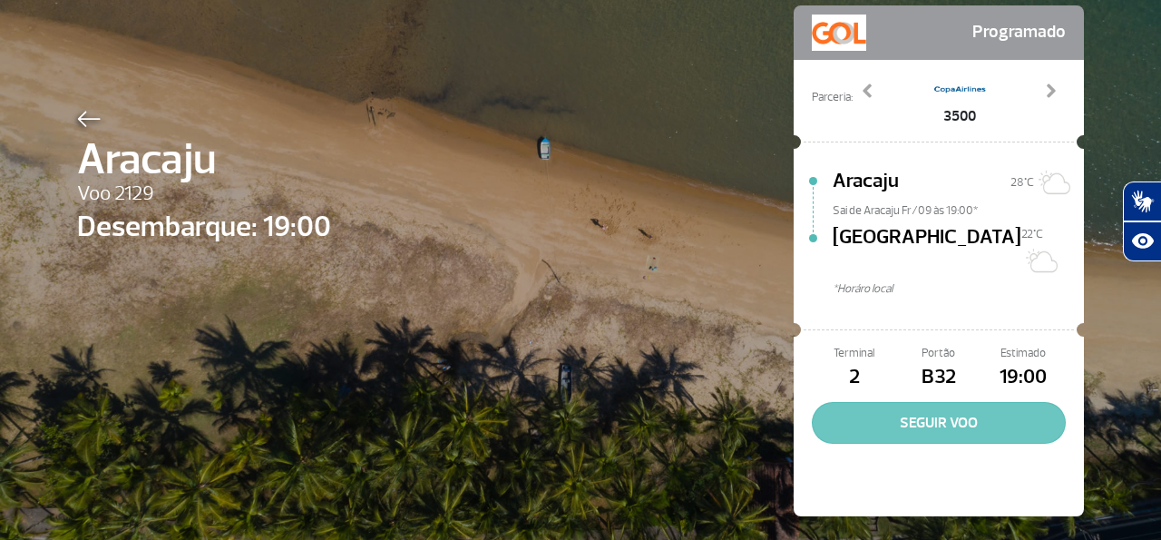
click at [941, 408] on button "SEGUIR VOO" at bounding box center [939, 423] width 254 height 42
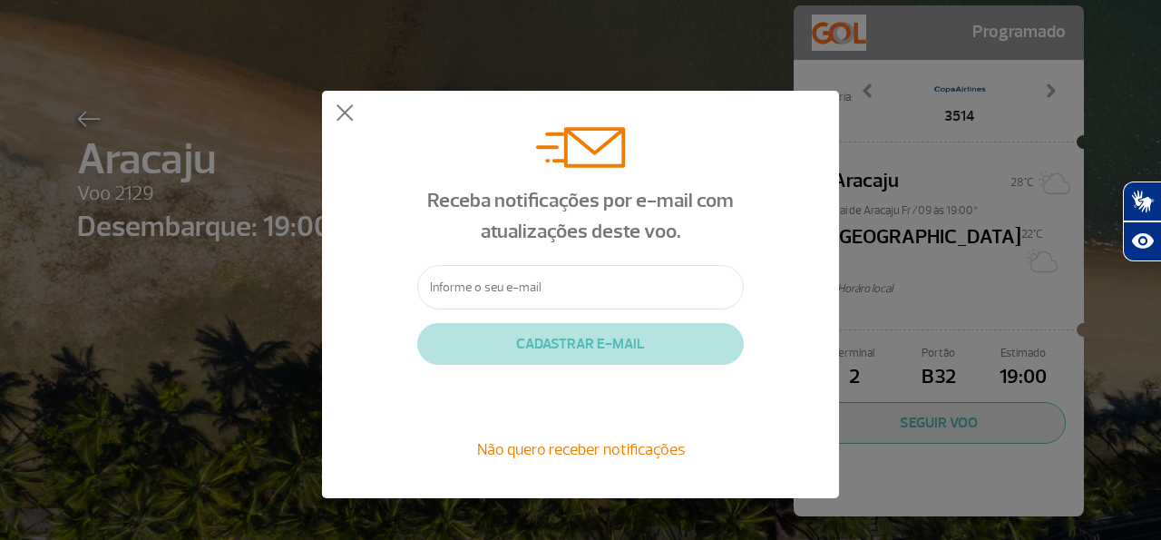
click at [454, 282] on input "text" at bounding box center [580, 287] width 327 height 44
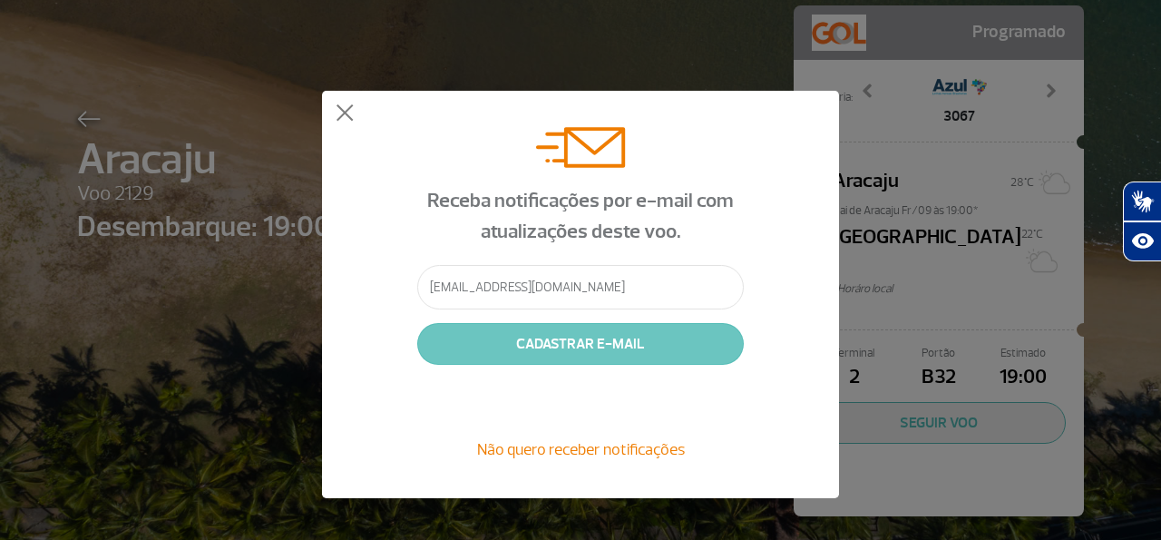
type input "[EMAIL_ADDRESS][DOMAIN_NAME]"
click at [509, 337] on button "CADASTRAR E-MAIL" at bounding box center [580, 344] width 327 height 42
